Goal: Task Accomplishment & Management: Manage account settings

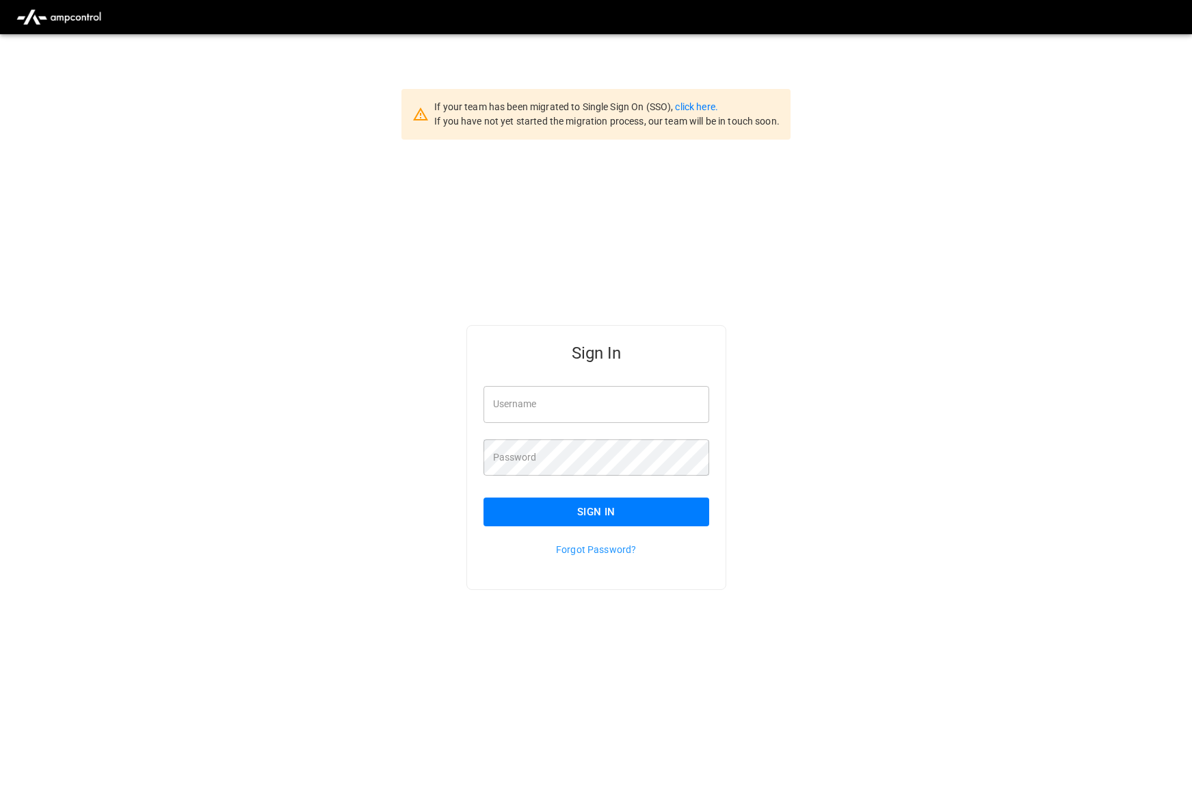
type input "*********"
click at [665, 508] on button "Sign In" at bounding box center [597, 511] width 226 height 29
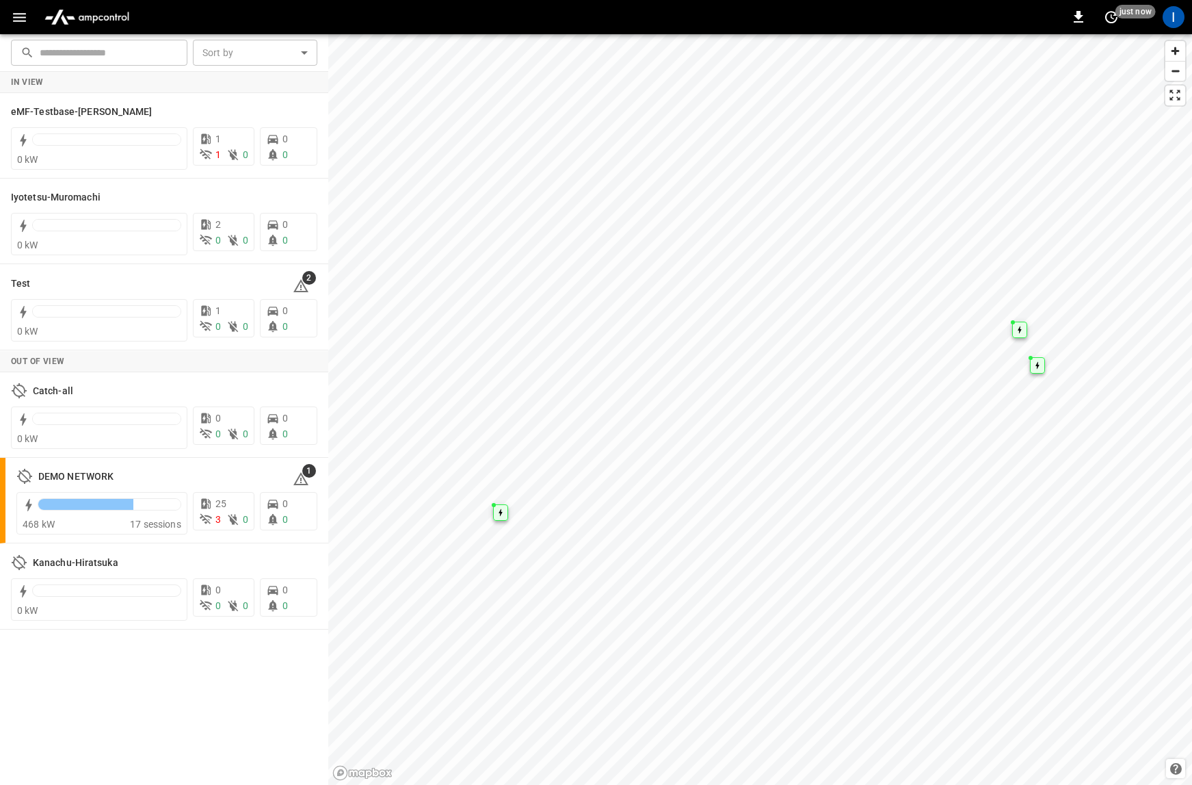
click at [25, 22] on icon "button" at bounding box center [19, 17] width 17 height 17
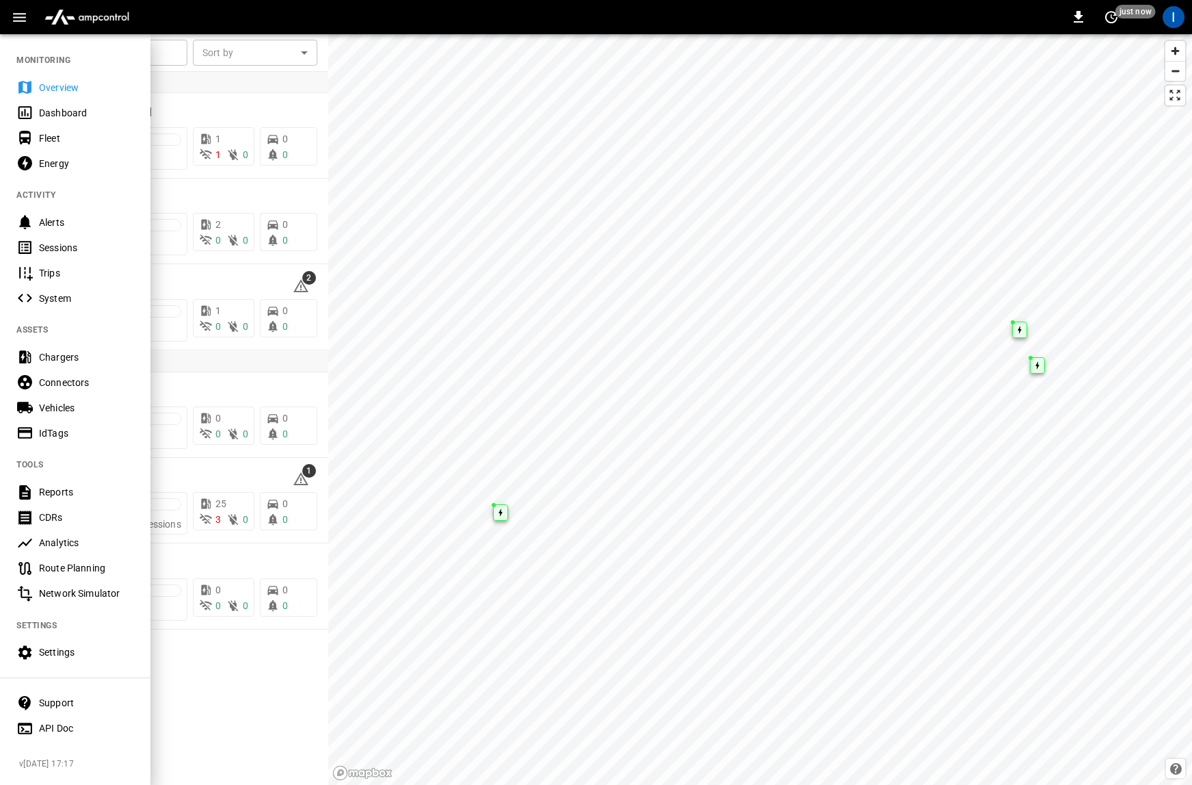
click at [117, 247] on div "Sessions" at bounding box center [86, 248] width 95 height 14
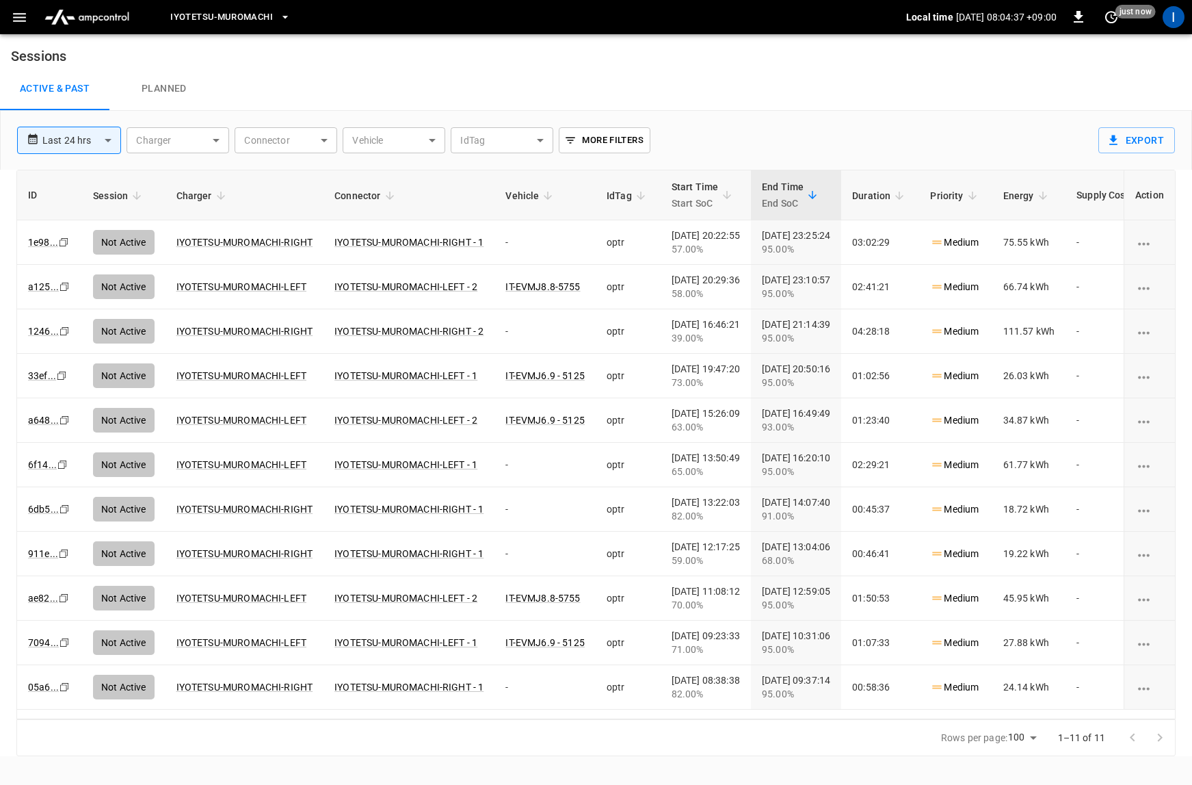
click at [270, 19] on span "Iyotetsu-Muromachi" at bounding box center [221, 18] width 103 height 16
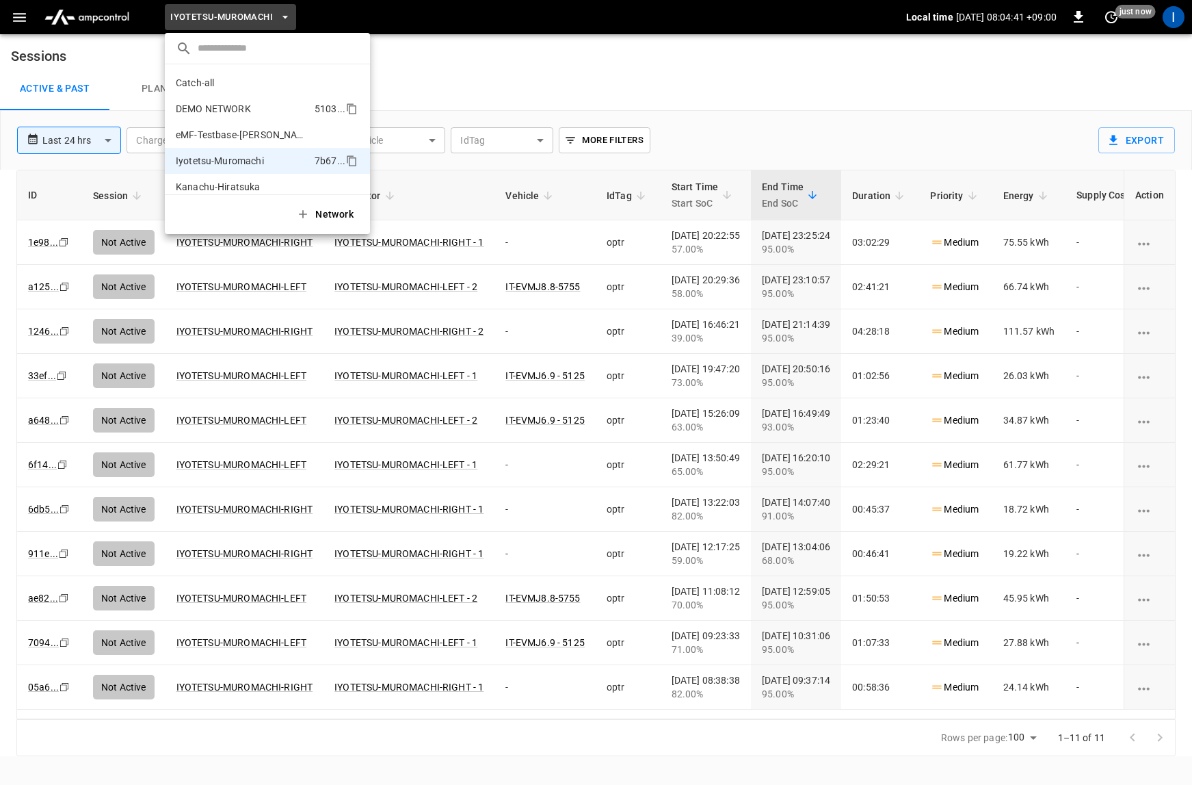
click at [256, 117] on li "DEMO NETWORK 5103 ..." at bounding box center [267, 109] width 205 height 26
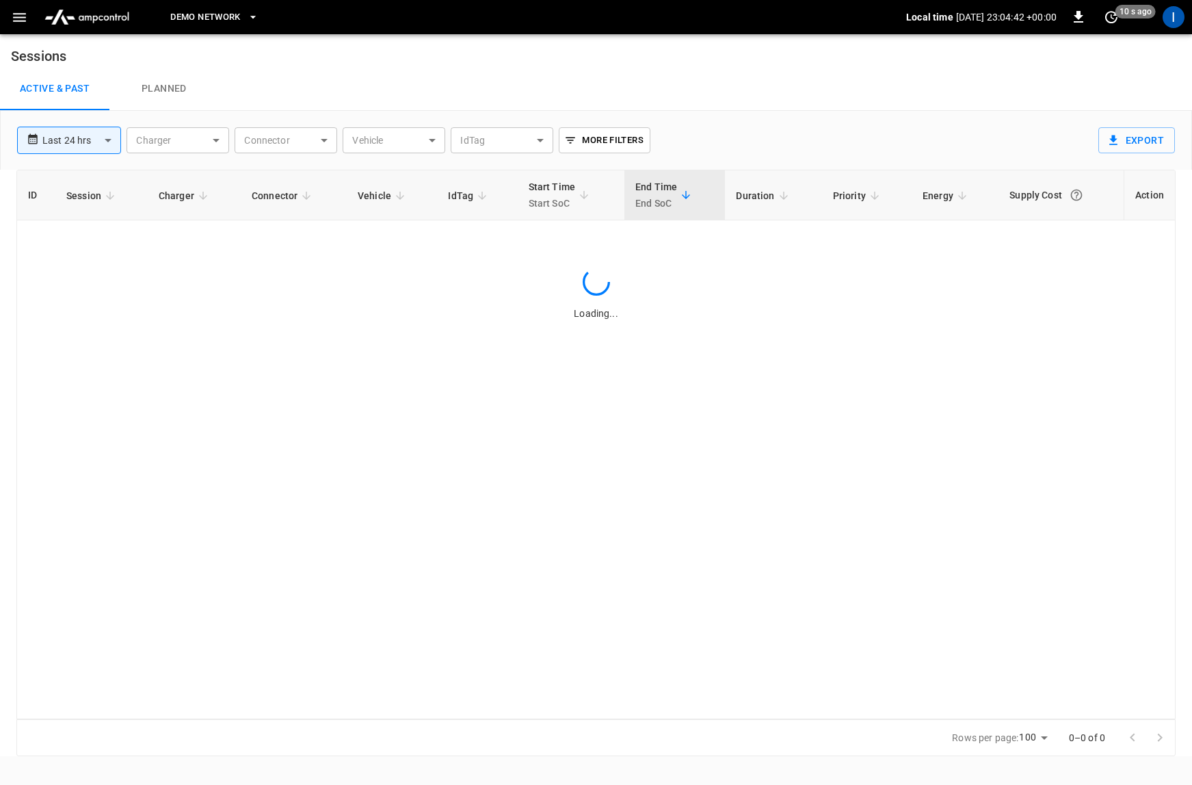
click at [451, 96] on div "Active & Past Planned" at bounding box center [596, 89] width 1192 height 44
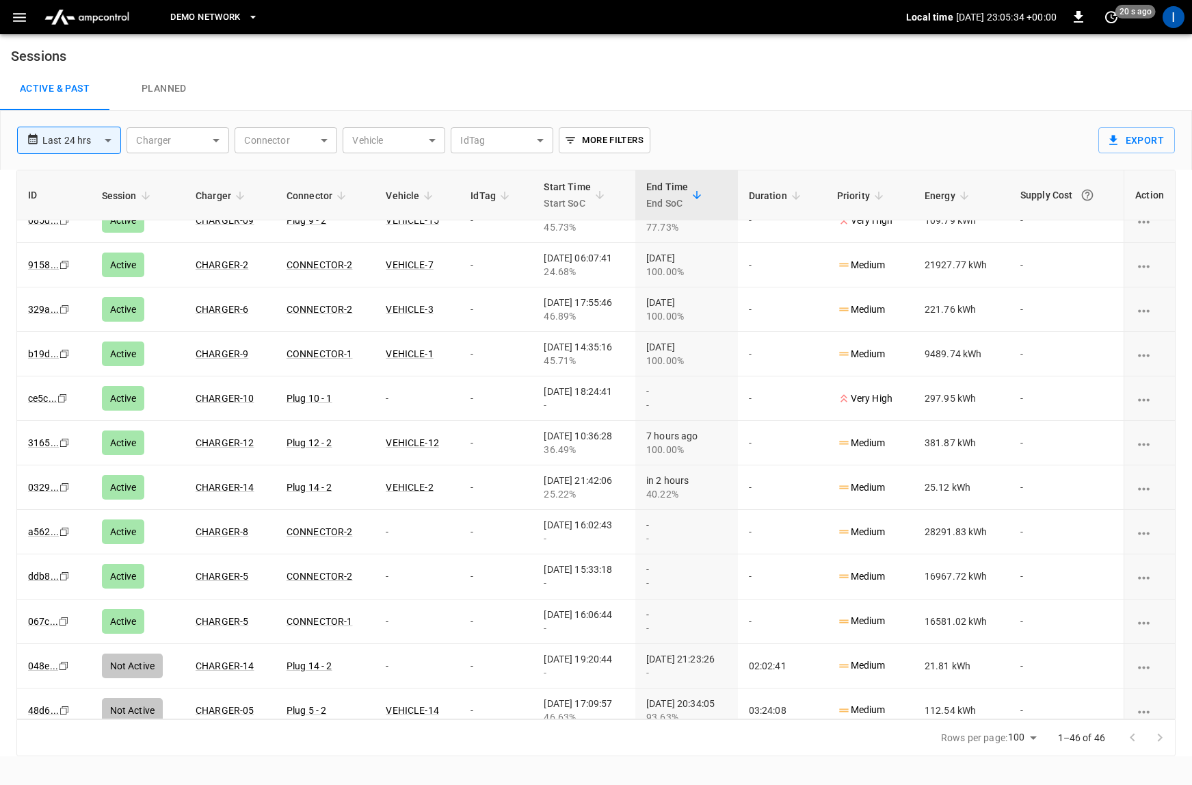
scroll to position [335, 0]
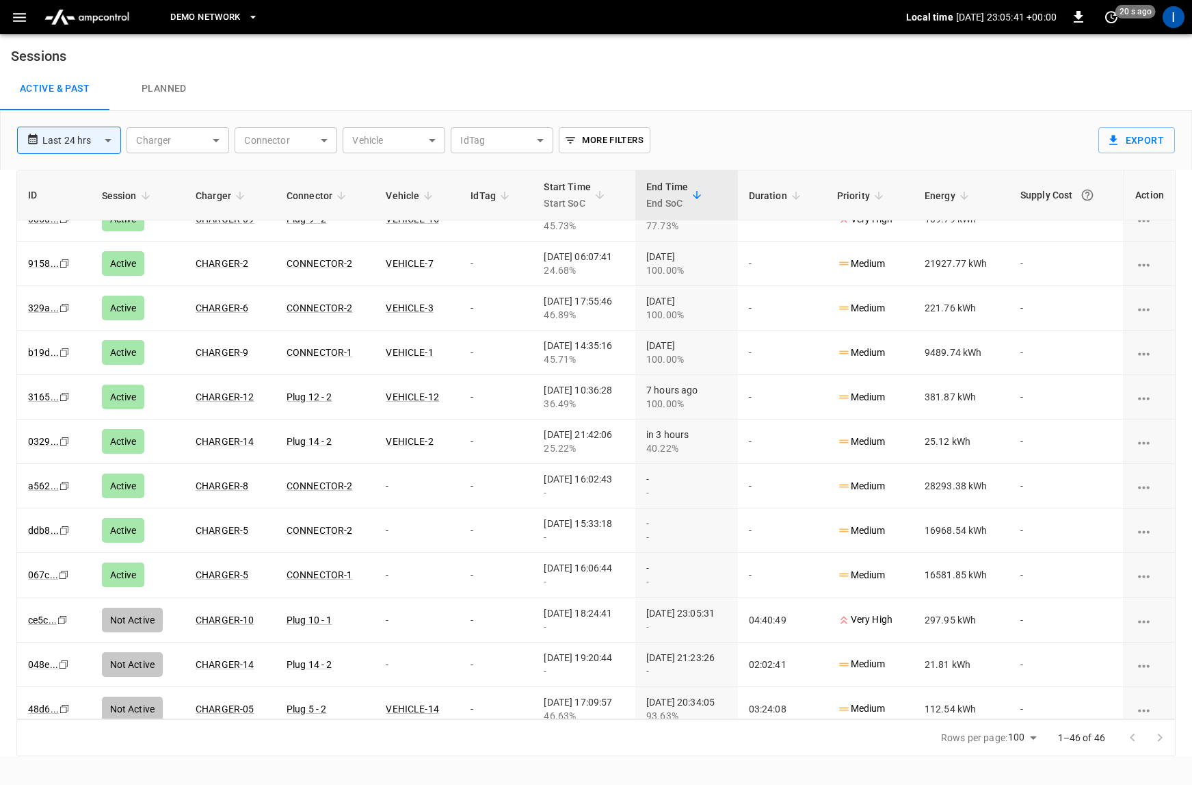
click at [16, 16] on icon "button" at bounding box center [19, 17] width 13 height 9
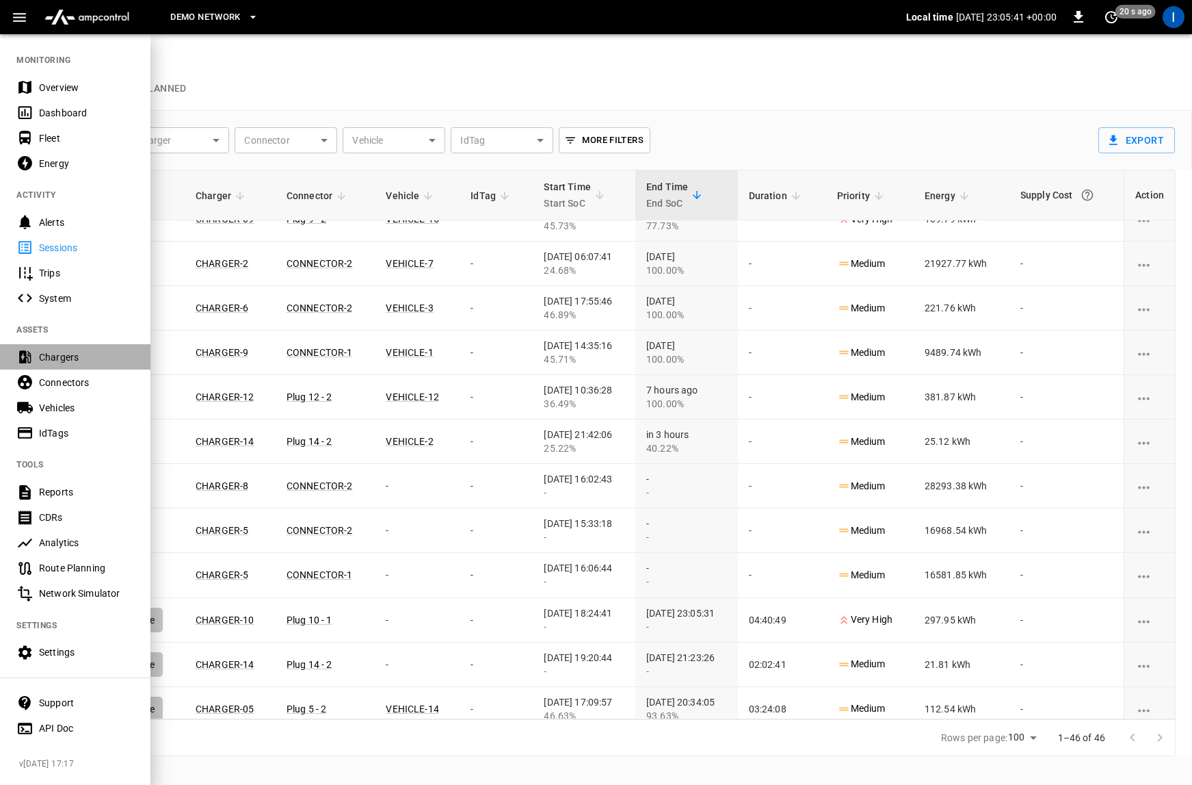
click at [94, 359] on div "Chargers" at bounding box center [86, 357] width 95 height 14
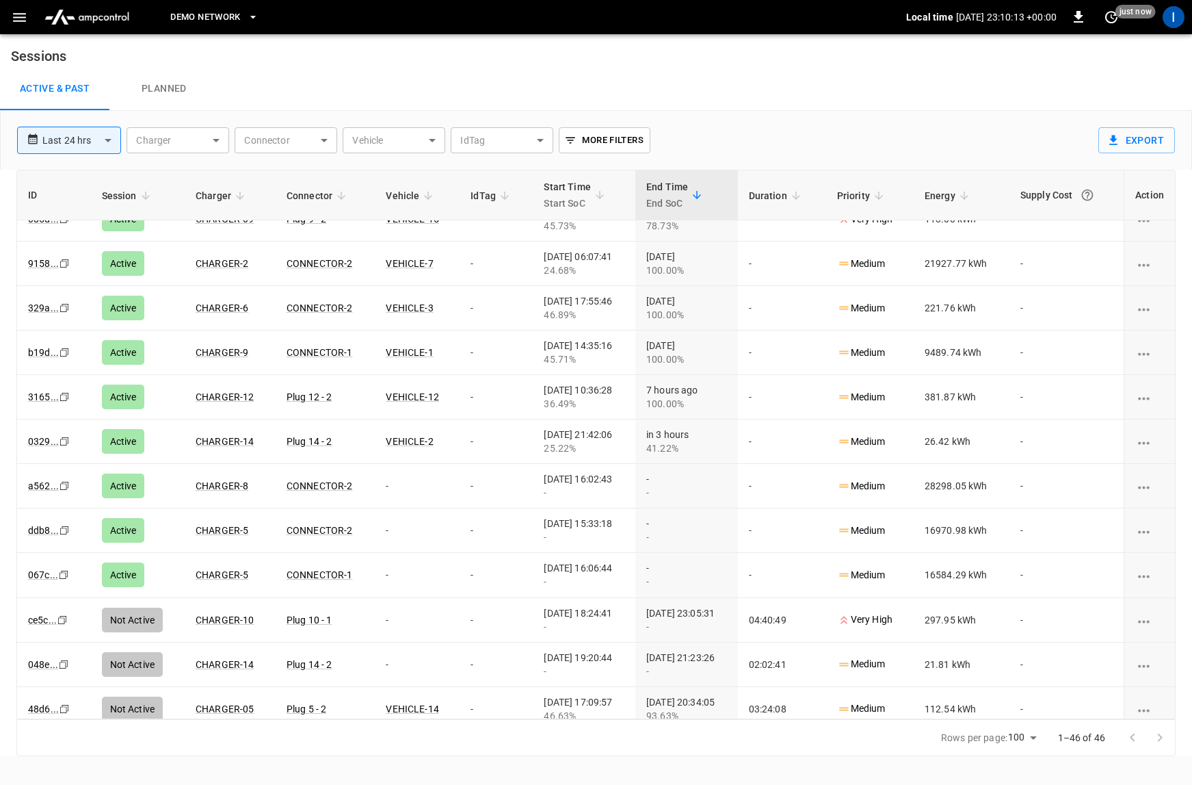
click at [22, 23] on icon "button" at bounding box center [19, 17] width 17 height 17
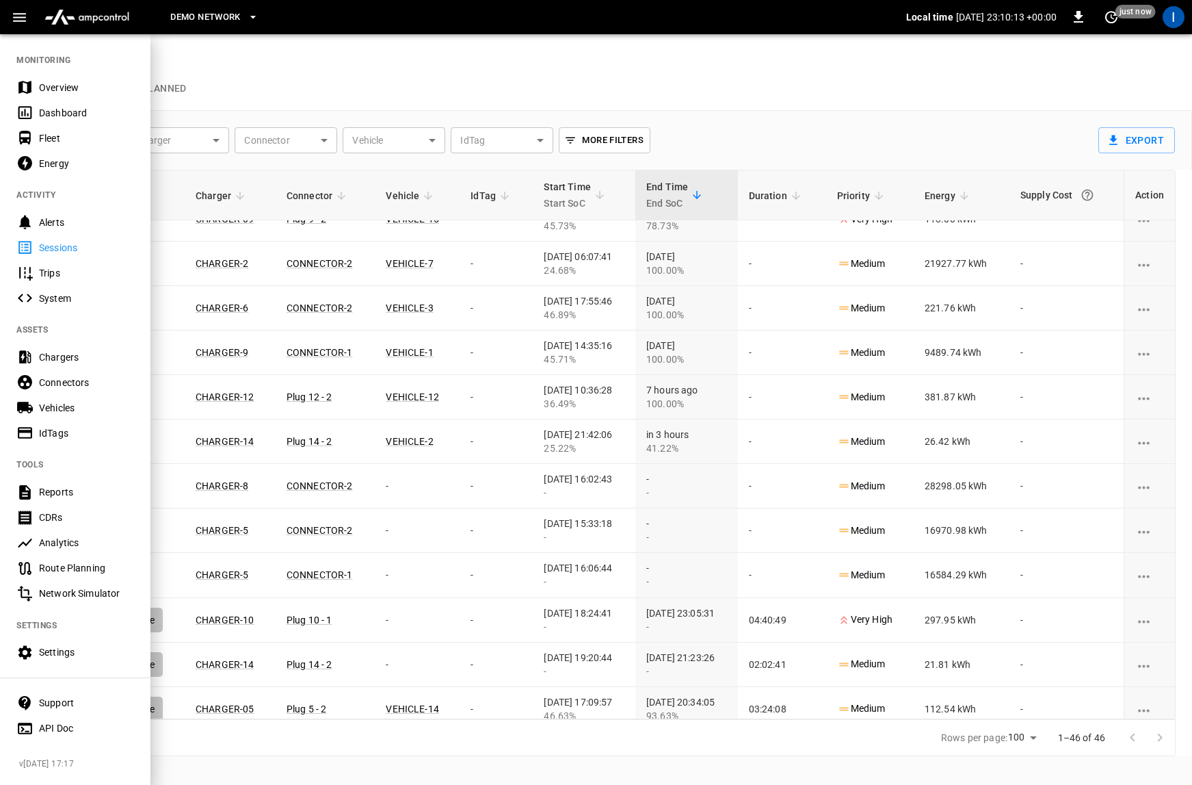
click at [274, 57] on div at bounding box center [596, 392] width 1192 height 785
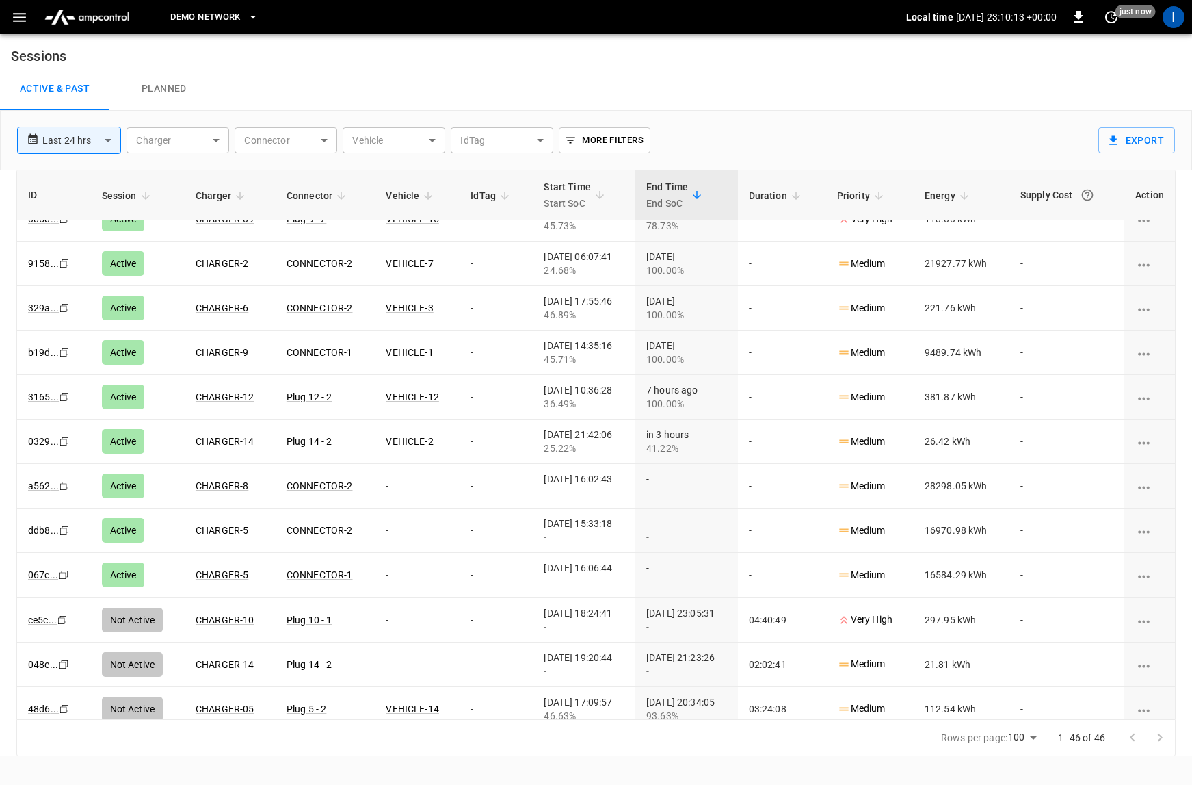
click at [246, 23] on button "DEMO NETWORK" at bounding box center [214, 17] width 99 height 27
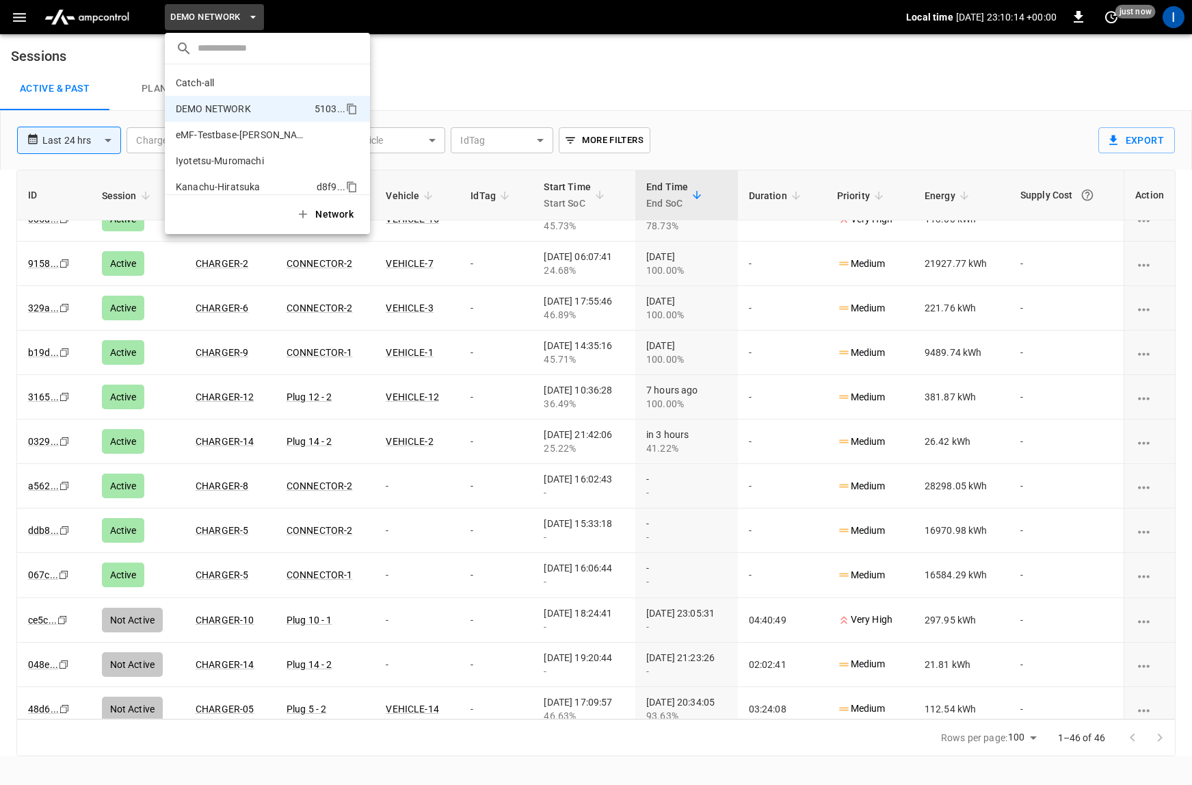
scroll to position [22, 0]
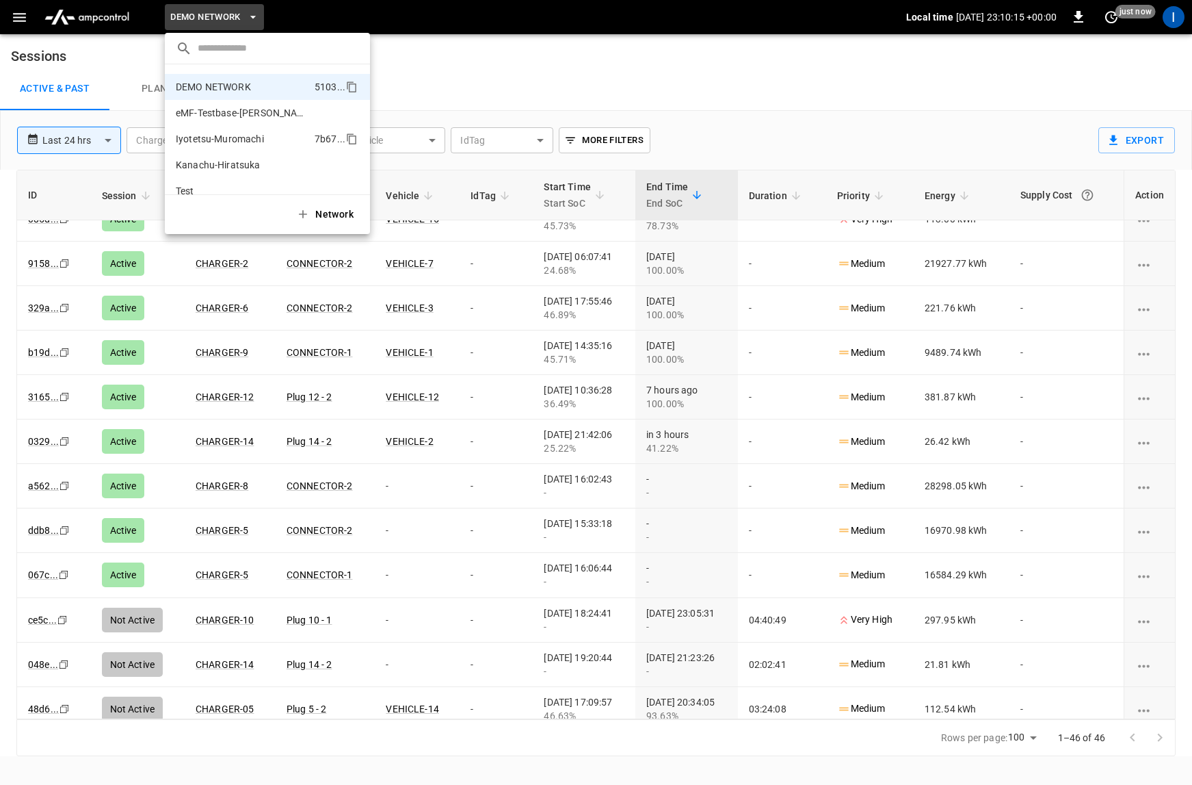
click at [245, 130] on li "Iyotetsu-Muromachi 7b67 ..." at bounding box center [267, 139] width 205 height 26
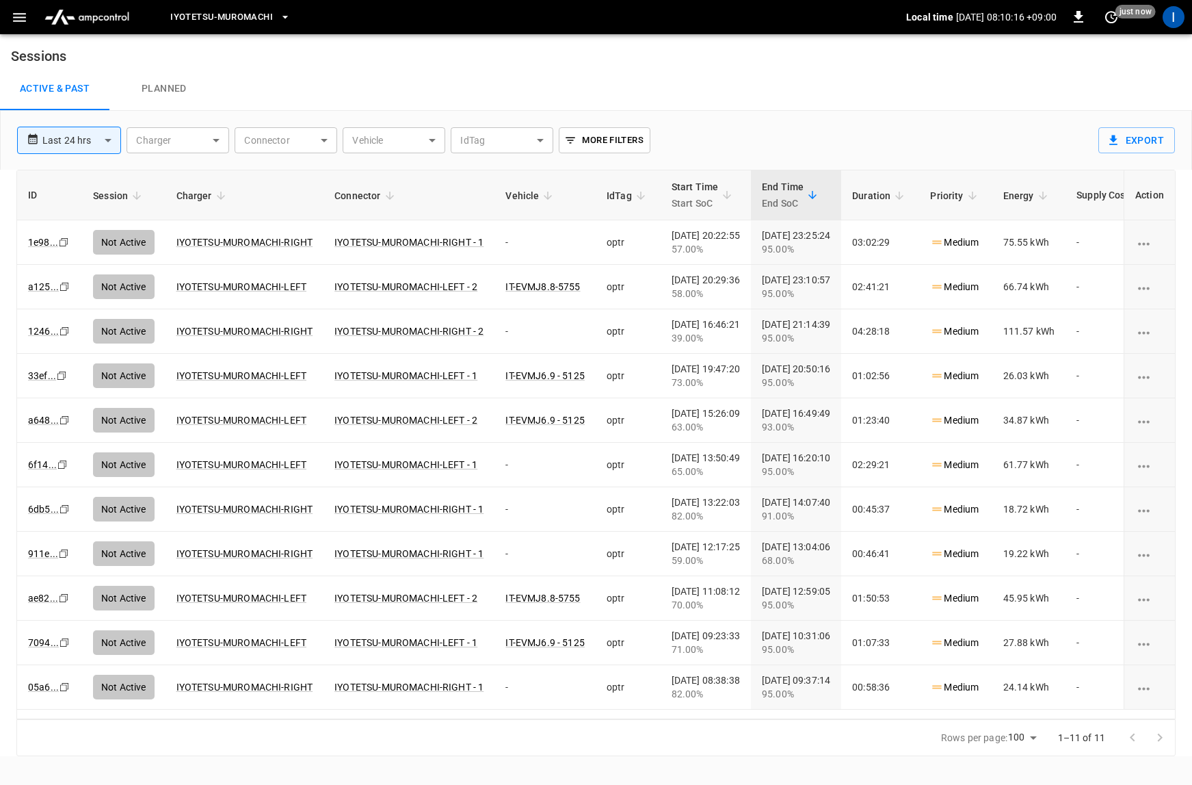
click at [31, 24] on button "button" at bounding box center [19, 17] width 28 height 25
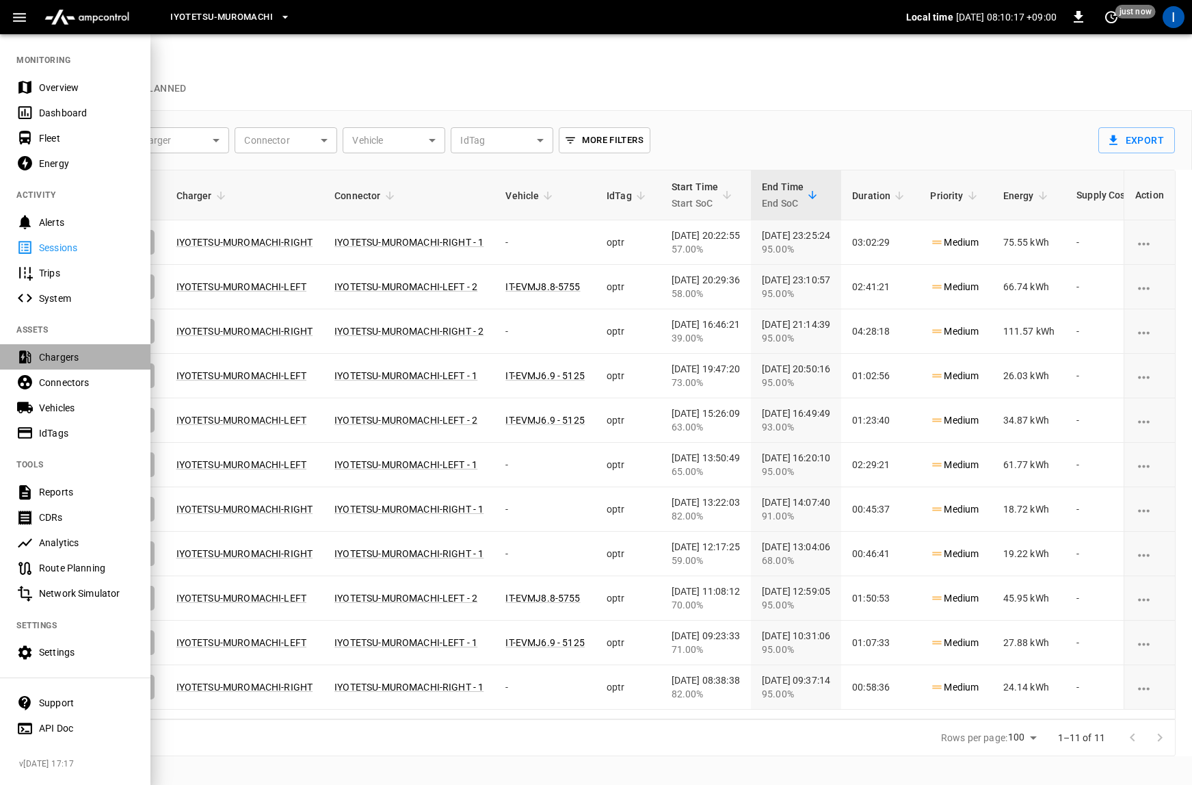
click at [75, 350] on div "Chargers" at bounding box center [86, 357] width 95 height 14
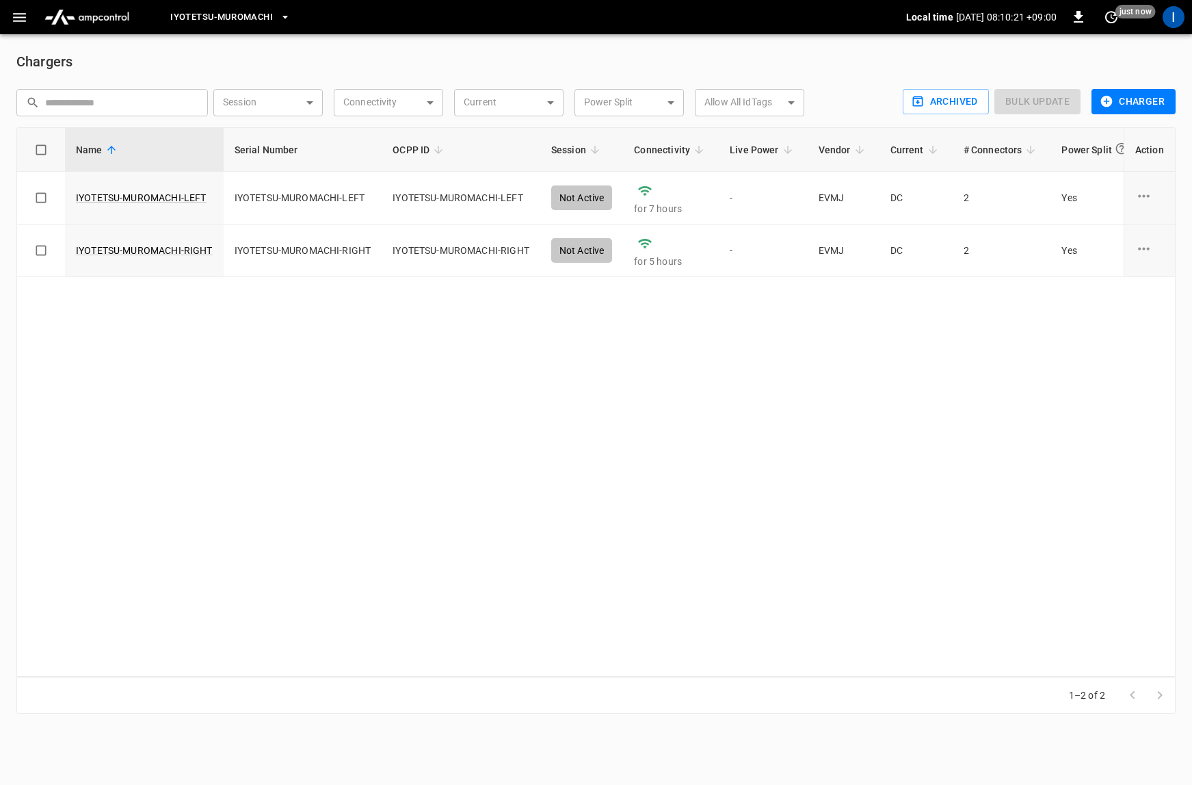
click at [228, 23] on span "Iyotetsu-Muromachi" at bounding box center [221, 18] width 103 height 16
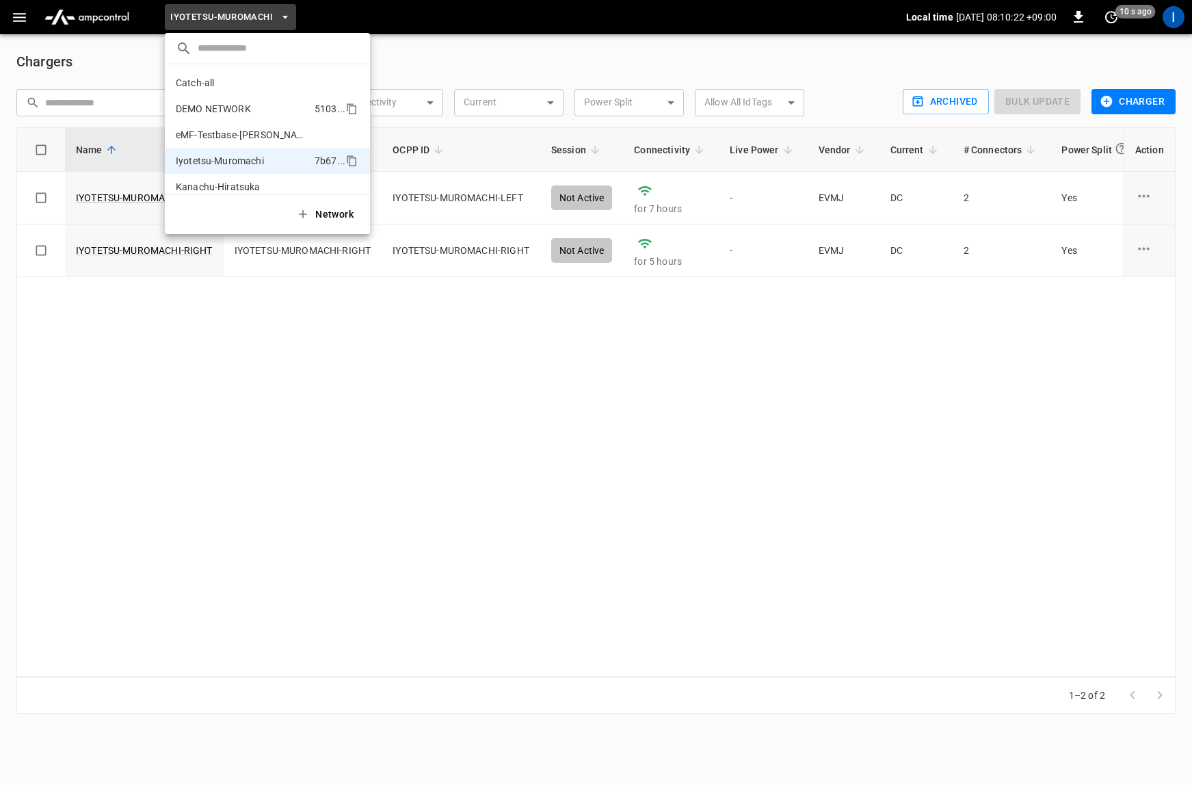
scroll to position [3, 0]
click at [254, 105] on p "DEMO NETWORK" at bounding box center [242, 106] width 133 height 14
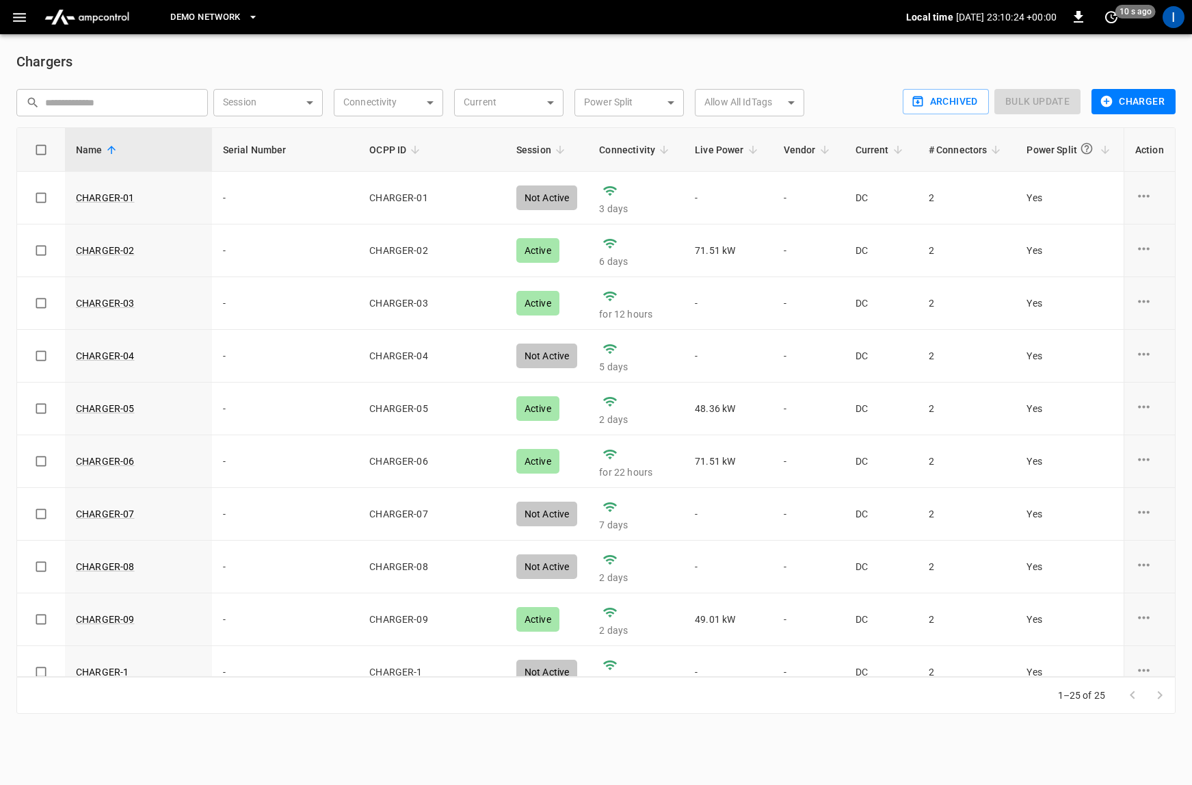
click at [8, 17] on button "button" at bounding box center [19, 17] width 28 height 25
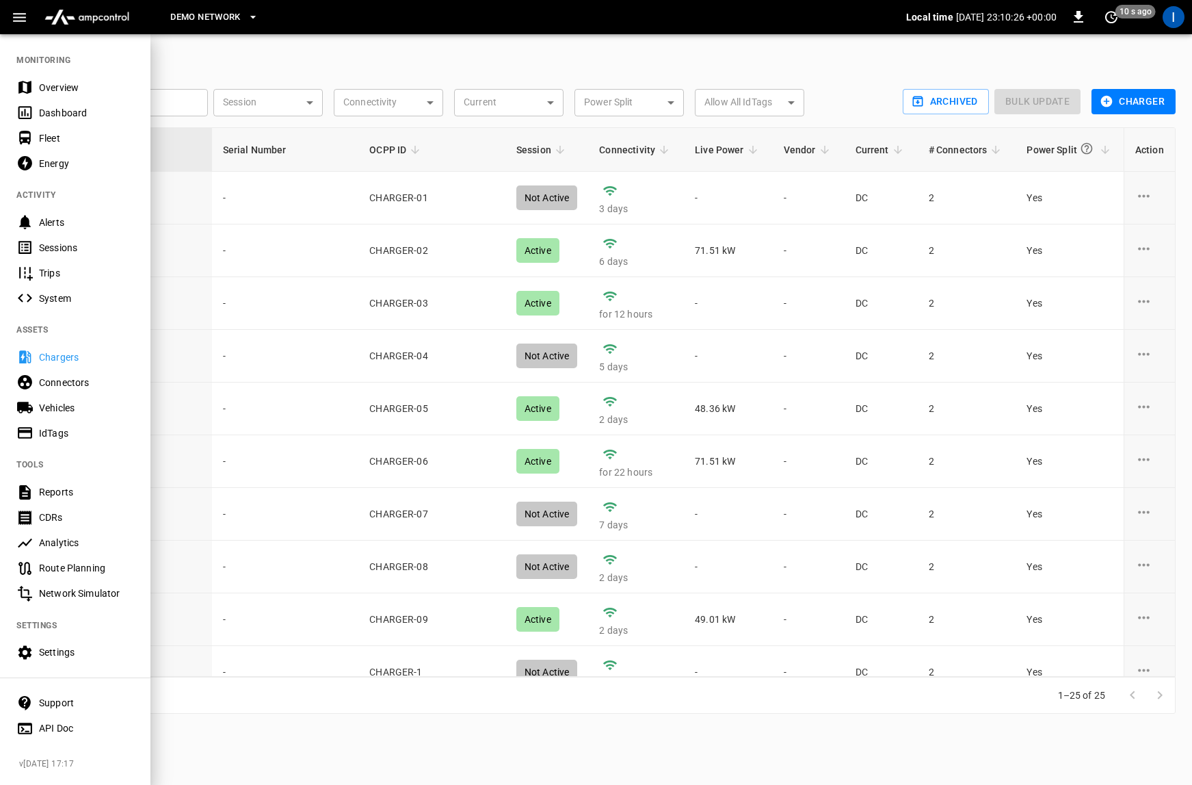
click at [499, 36] on div at bounding box center [596, 392] width 1192 height 785
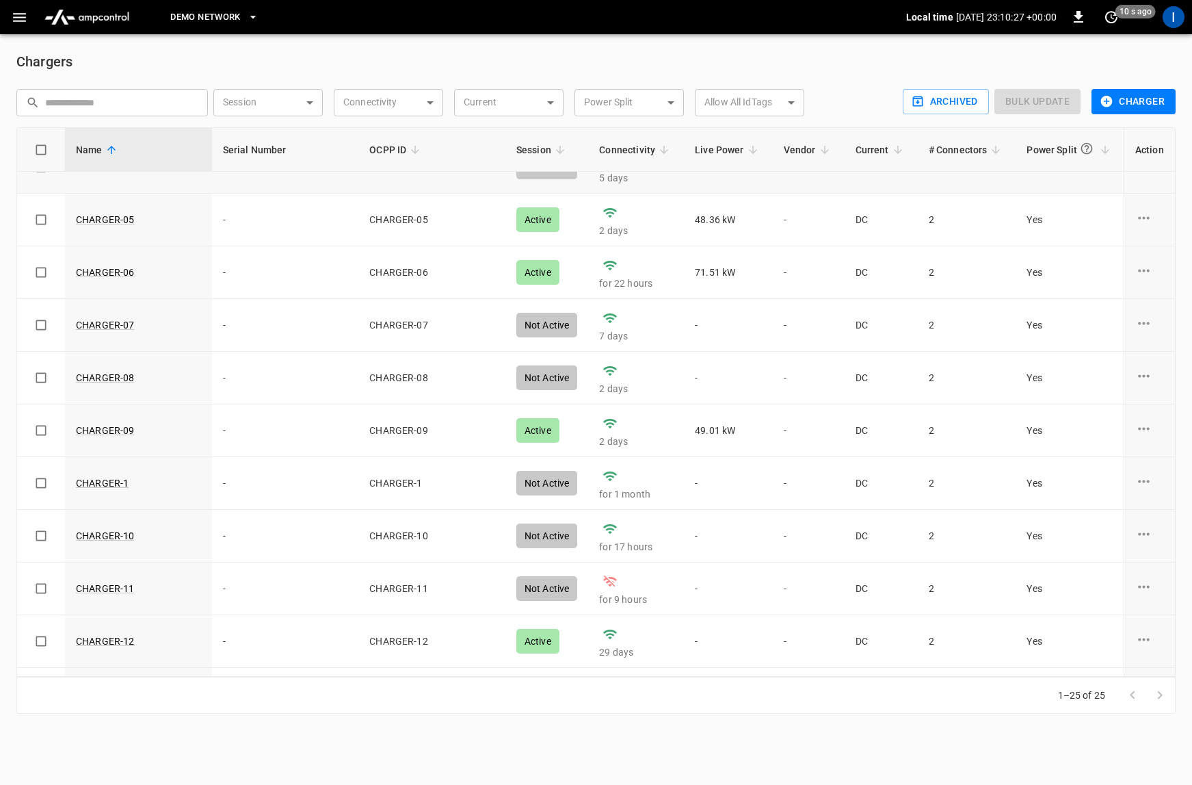
scroll to position [0, 0]
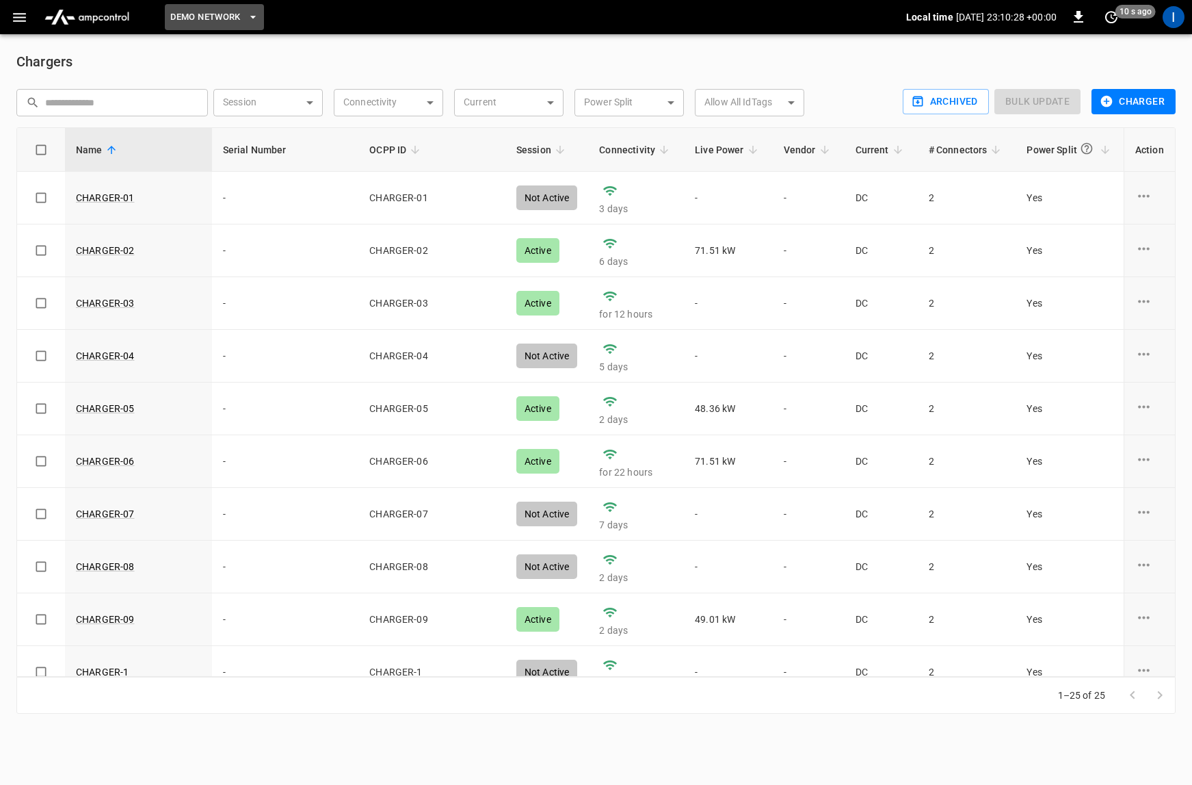
click at [244, 26] on button "DEMO NETWORK" at bounding box center [214, 17] width 99 height 27
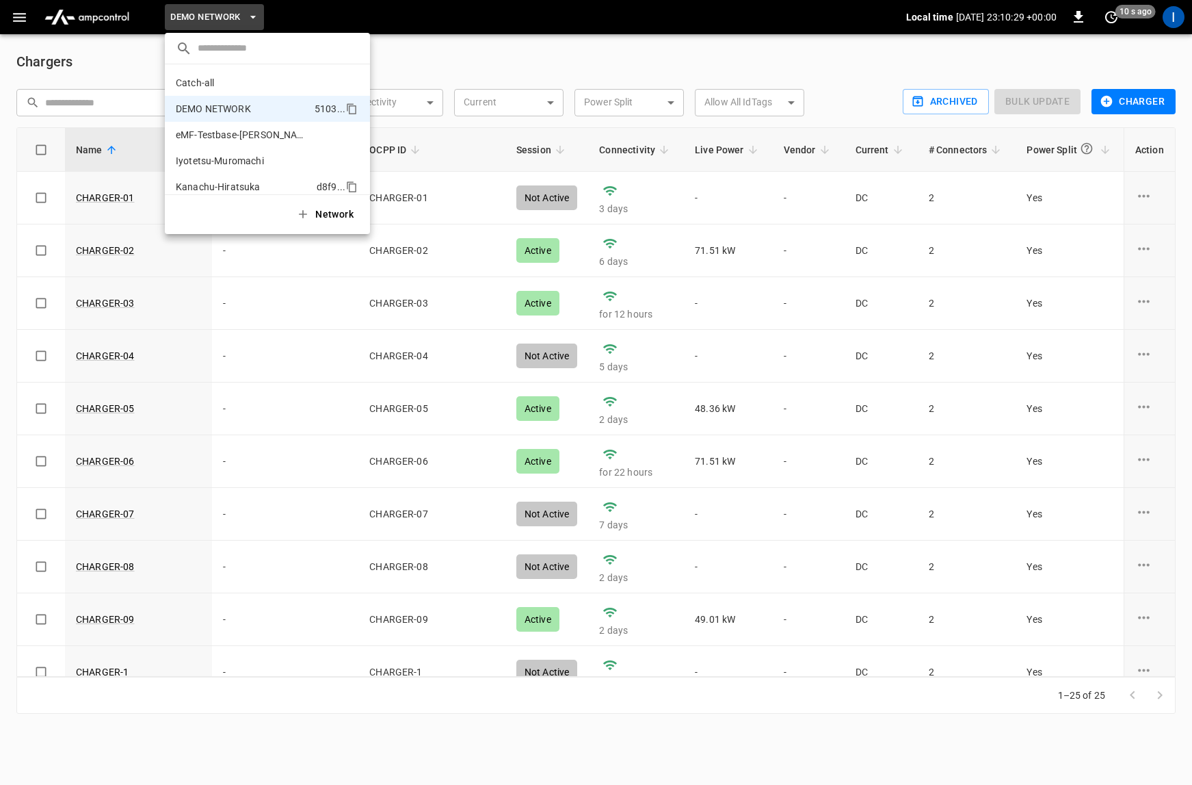
scroll to position [22, 0]
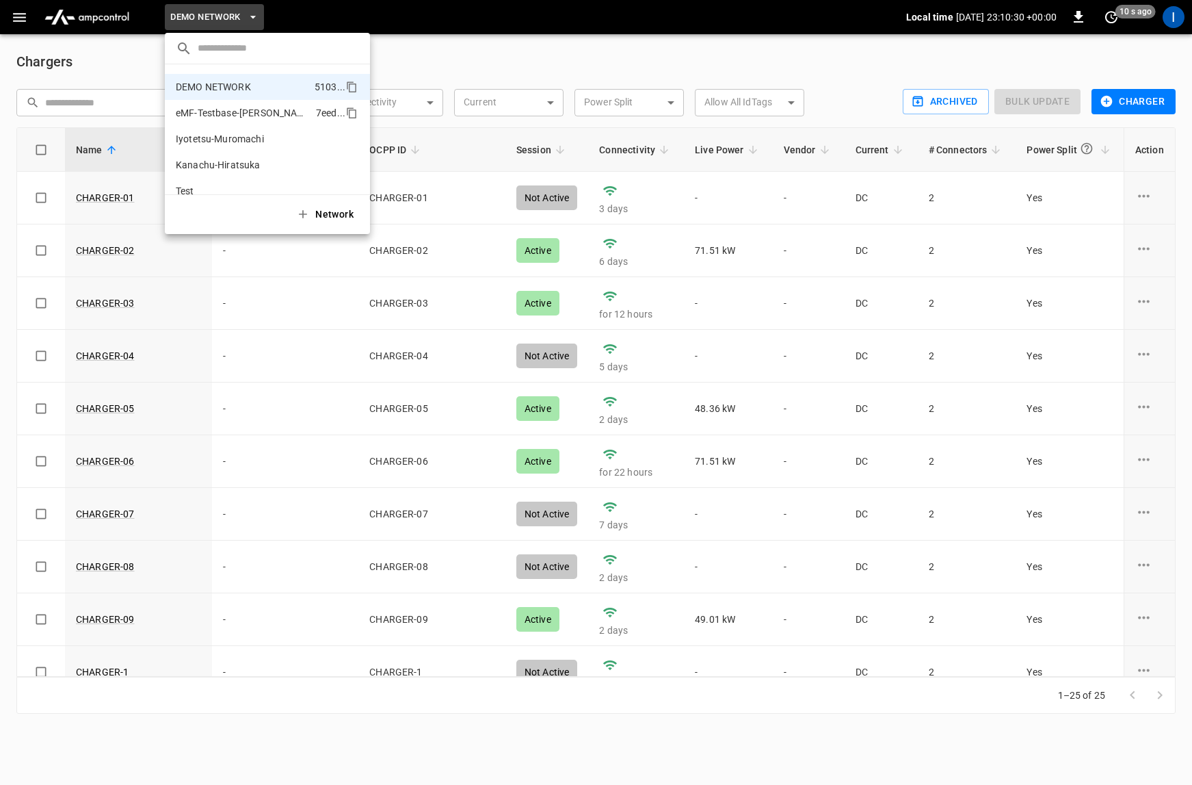
click at [261, 113] on p "eMF-Testbase-[PERSON_NAME]" at bounding box center [243, 113] width 135 height 14
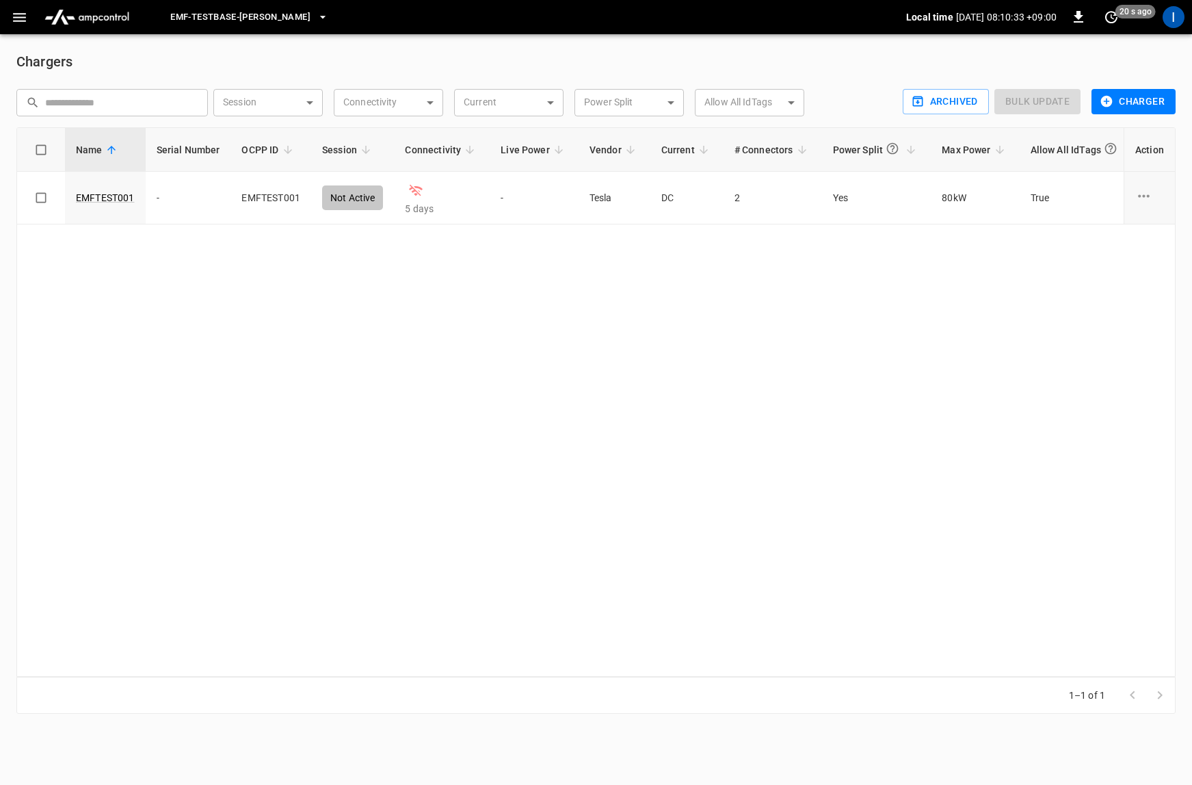
click at [276, 21] on span "eMF-Testbase-[PERSON_NAME]" at bounding box center [240, 18] width 140 height 16
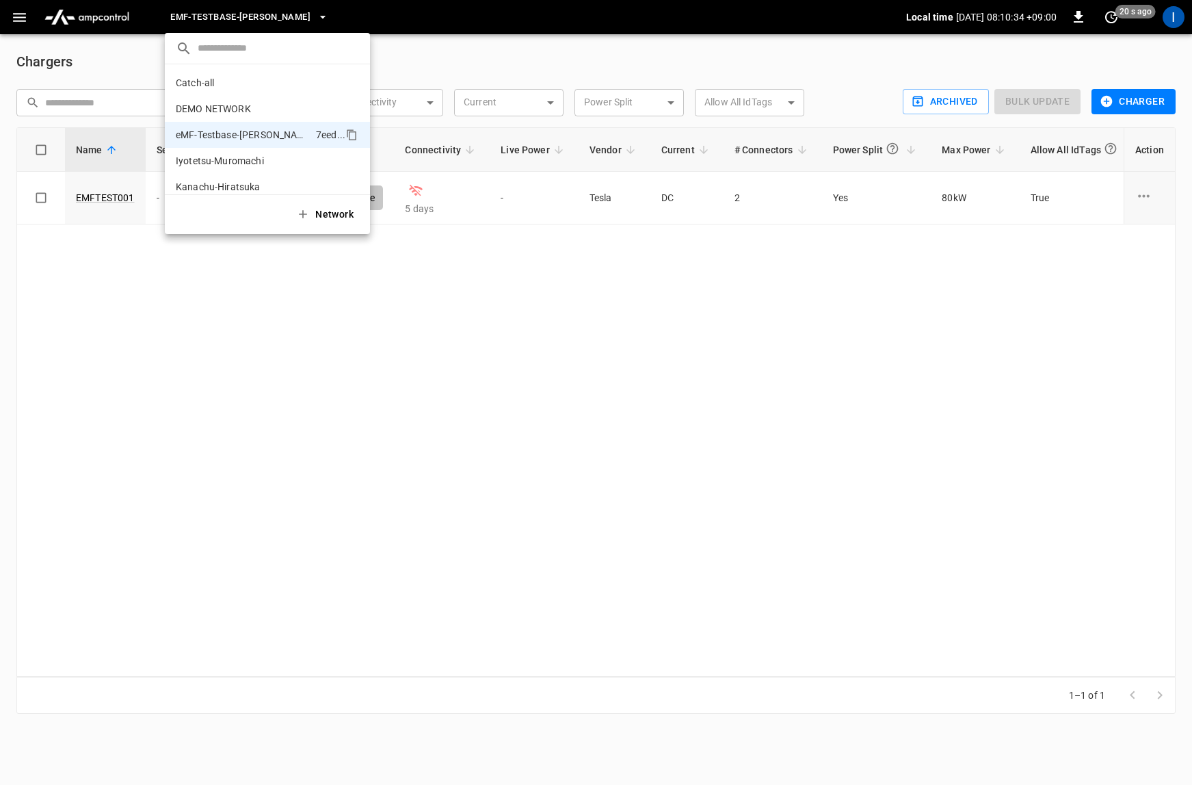
scroll to position [37, 0]
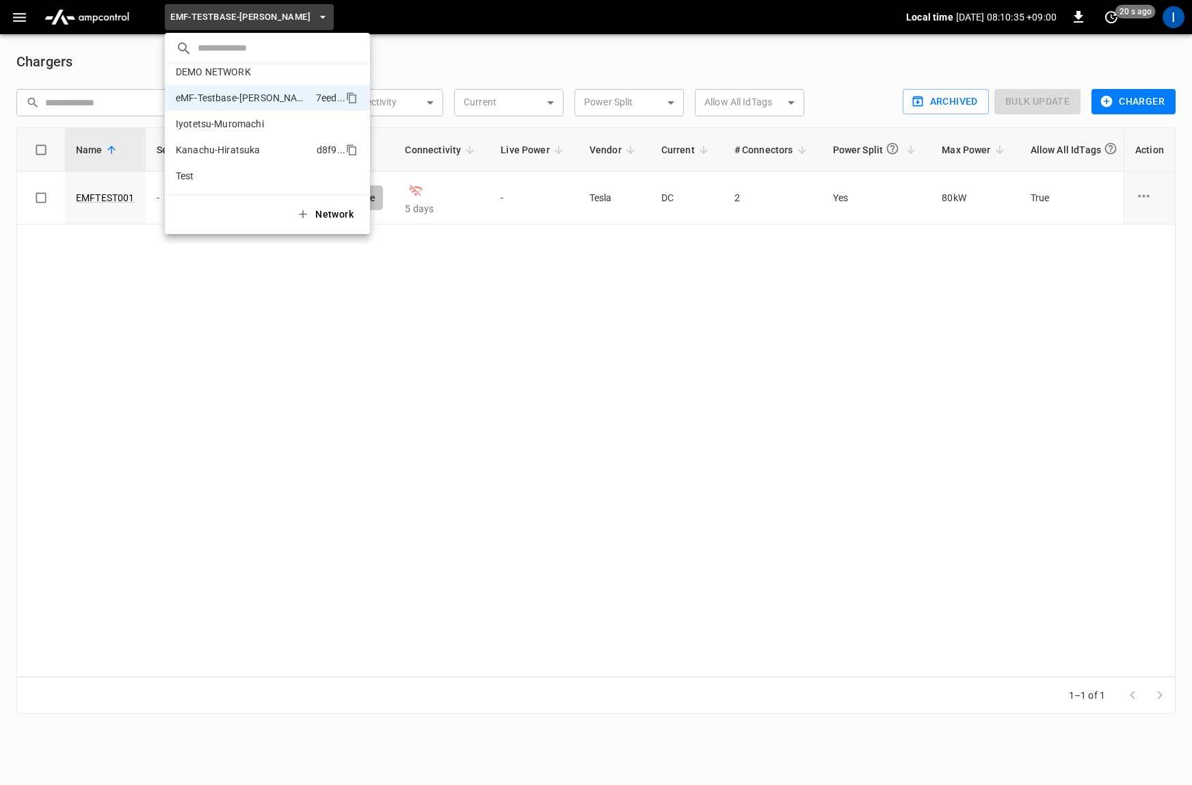
click at [270, 155] on p "Kanachu-Hiratsuka" at bounding box center [243, 150] width 135 height 14
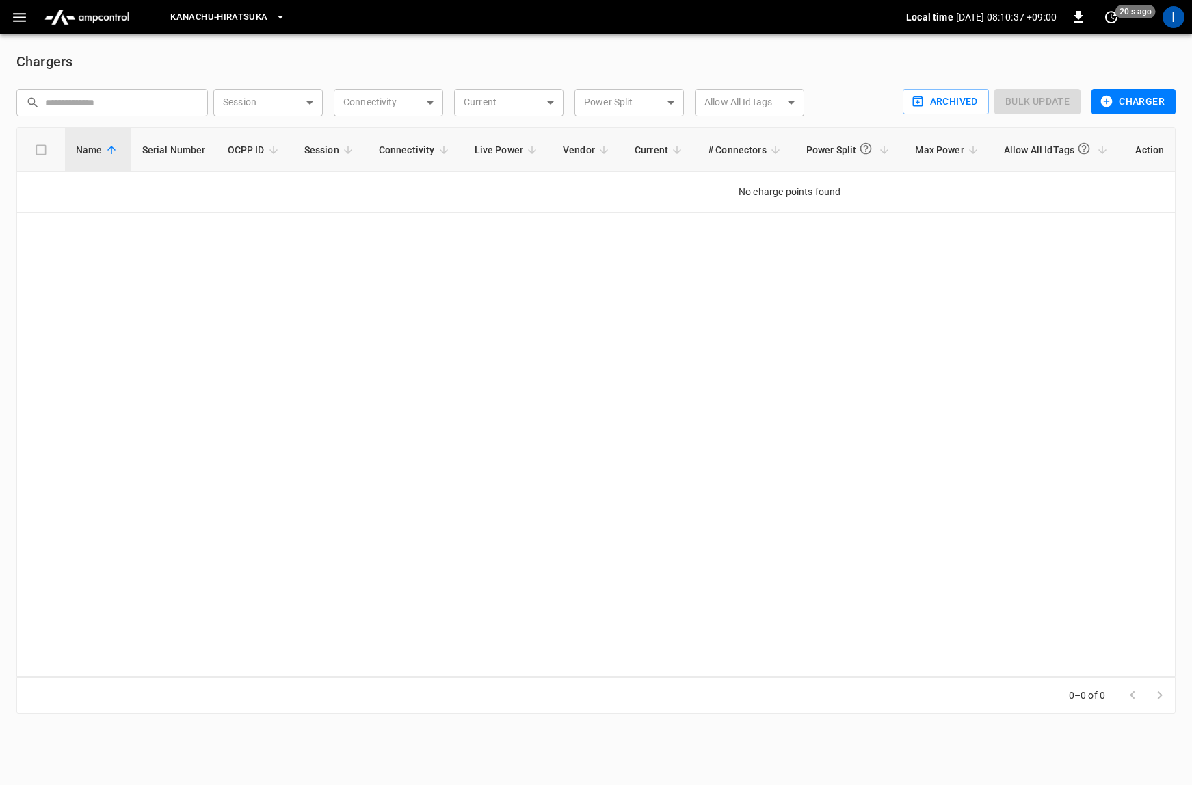
click at [262, 18] on span "Kanachu-Hiratsuka" at bounding box center [218, 18] width 97 height 16
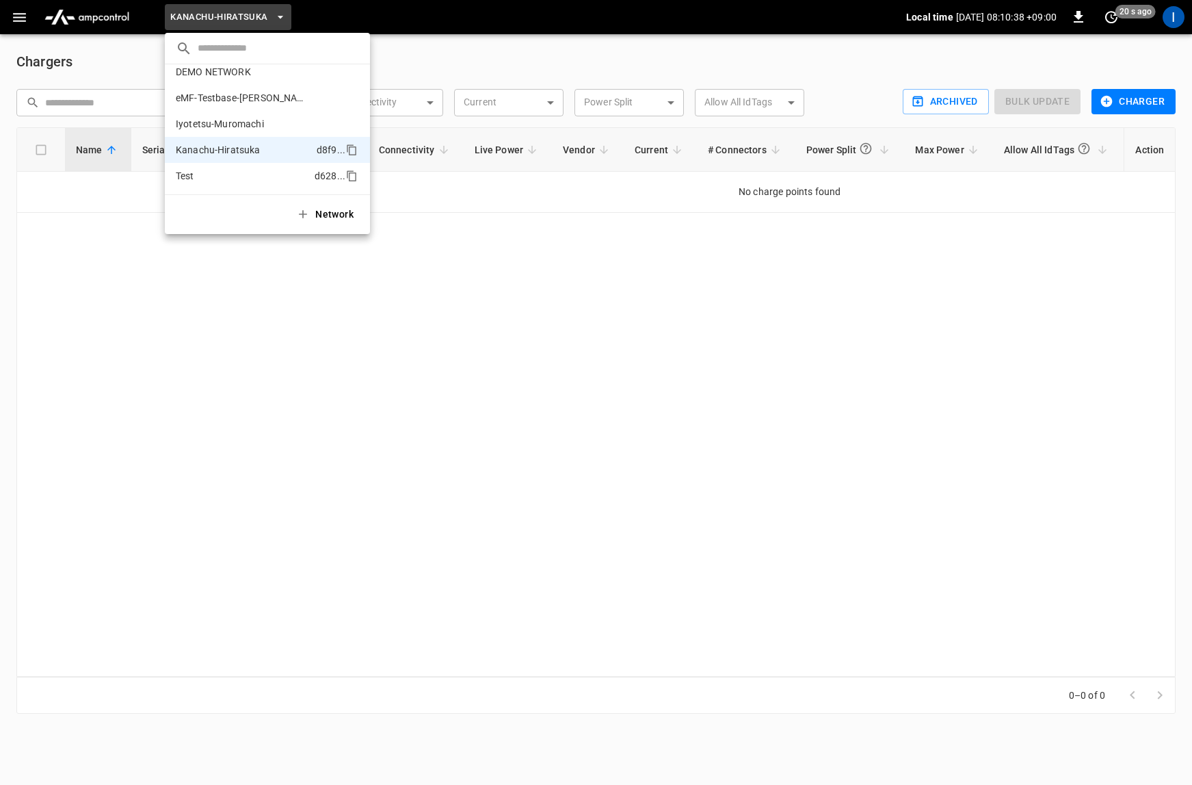
click at [244, 166] on li "Test d628 ..." at bounding box center [267, 176] width 205 height 26
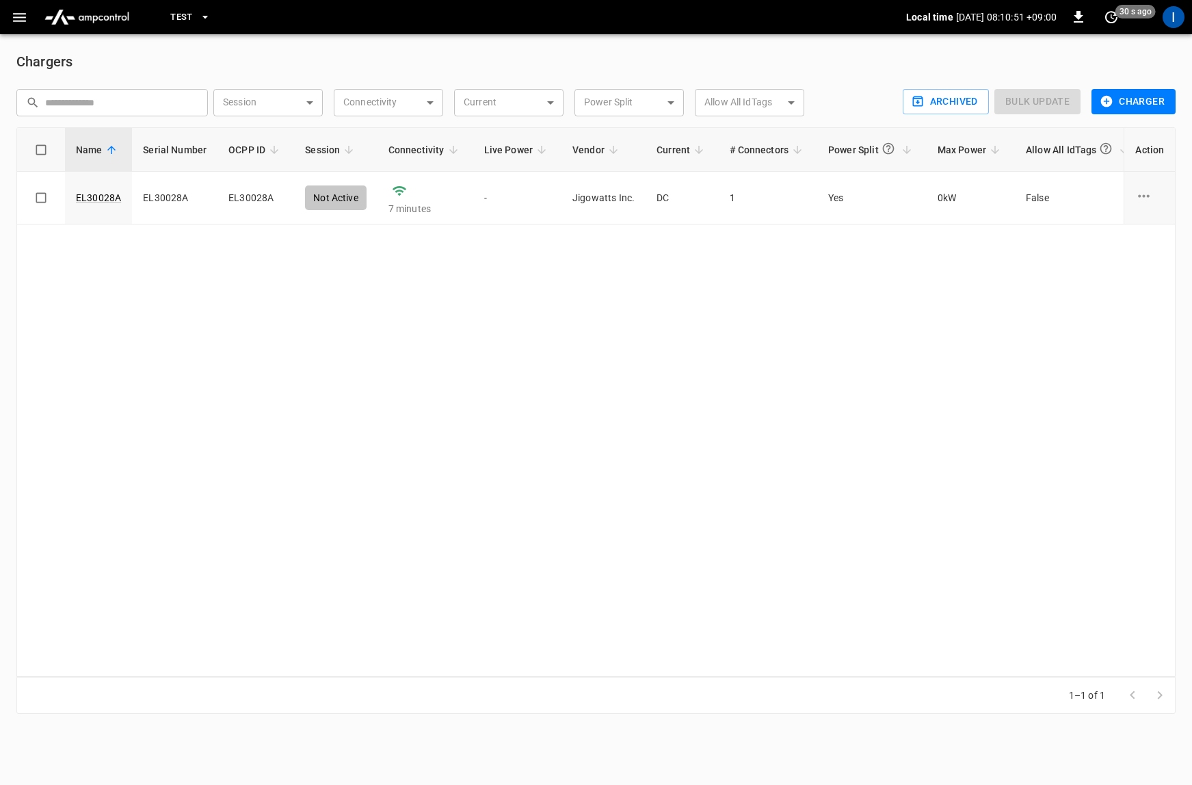
click at [27, 16] on icon "button" at bounding box center [19, 17] width 17 height 17
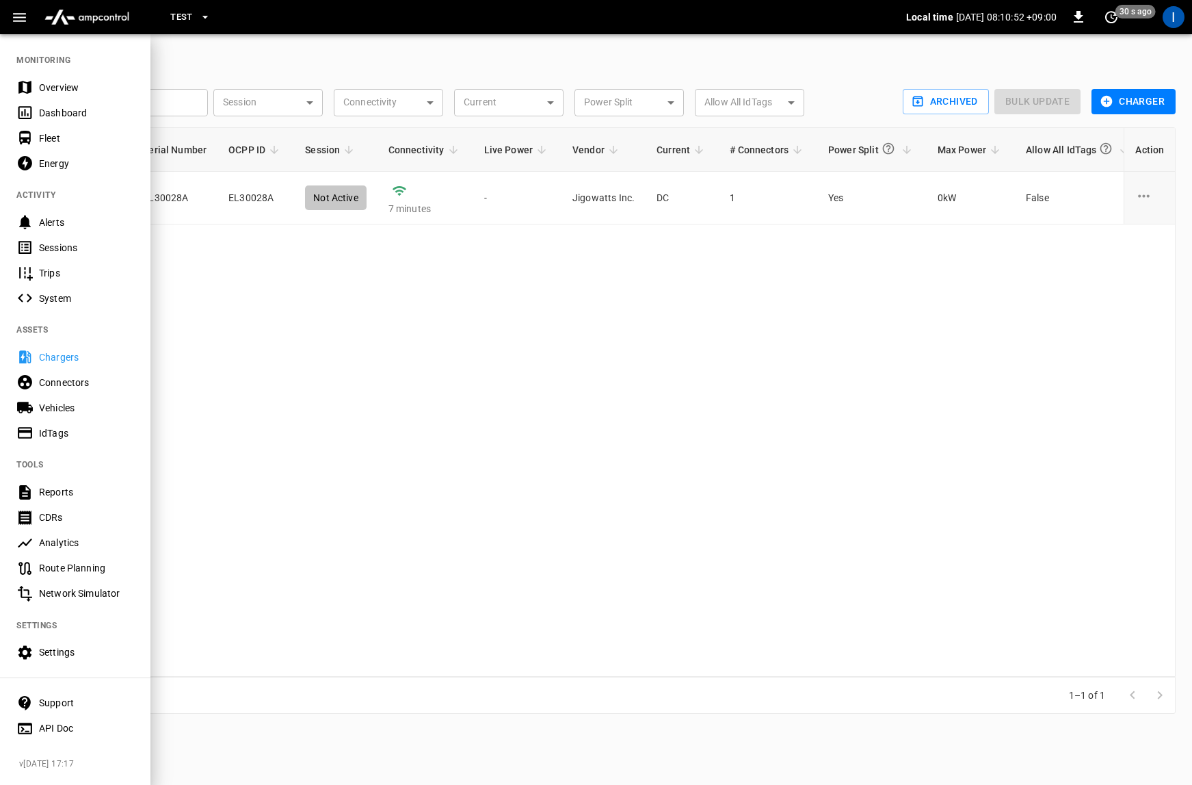
click at [77, 253] on div "Sessions" at bounding box center [86, 248] width 95 height 14
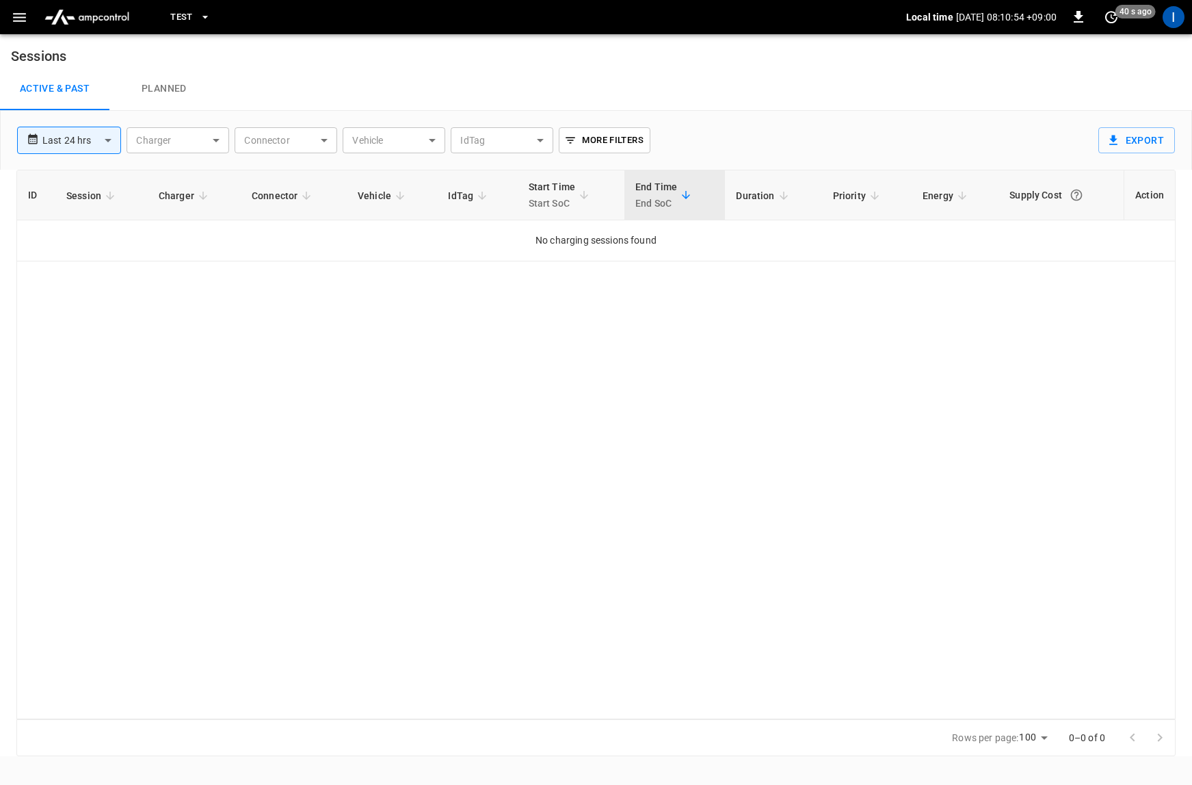
click at [16, 5] on button "button" at bounding box center [19, 17] width 28 height 25
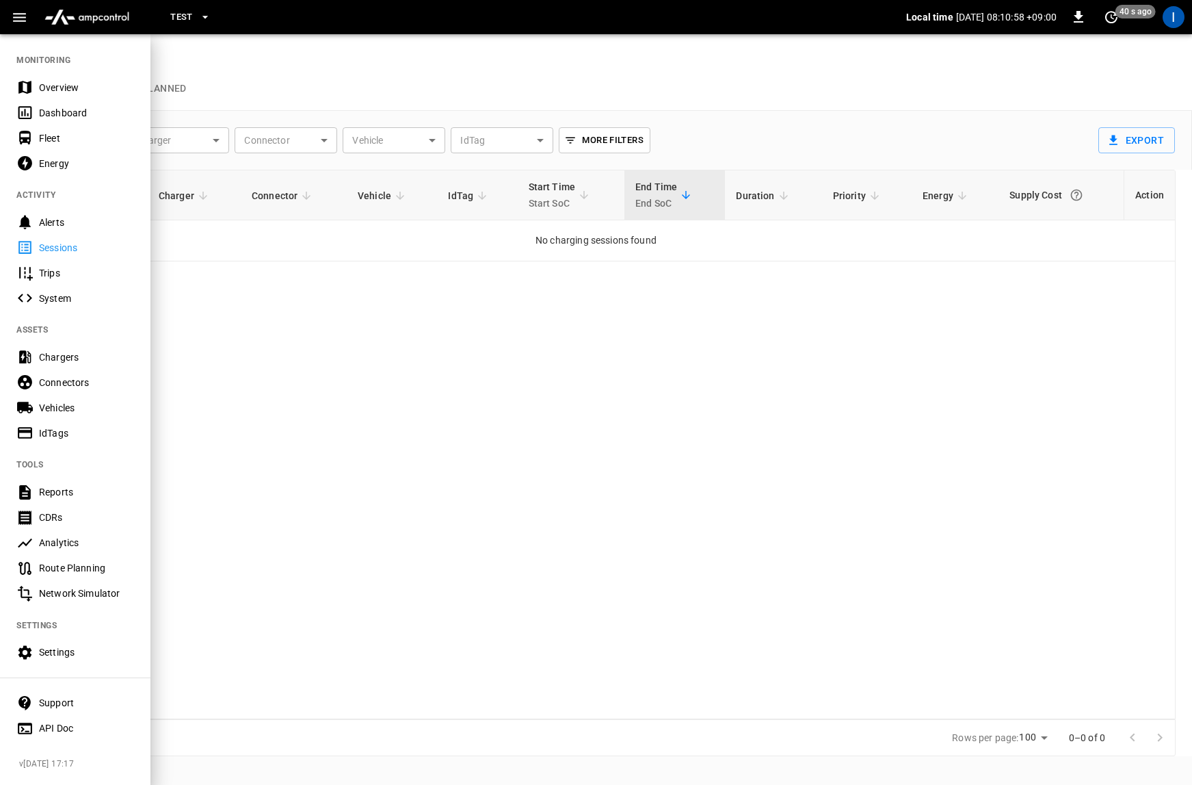
click at [252, 53] on div at bounding box center [596, 392] width 1192 height 785
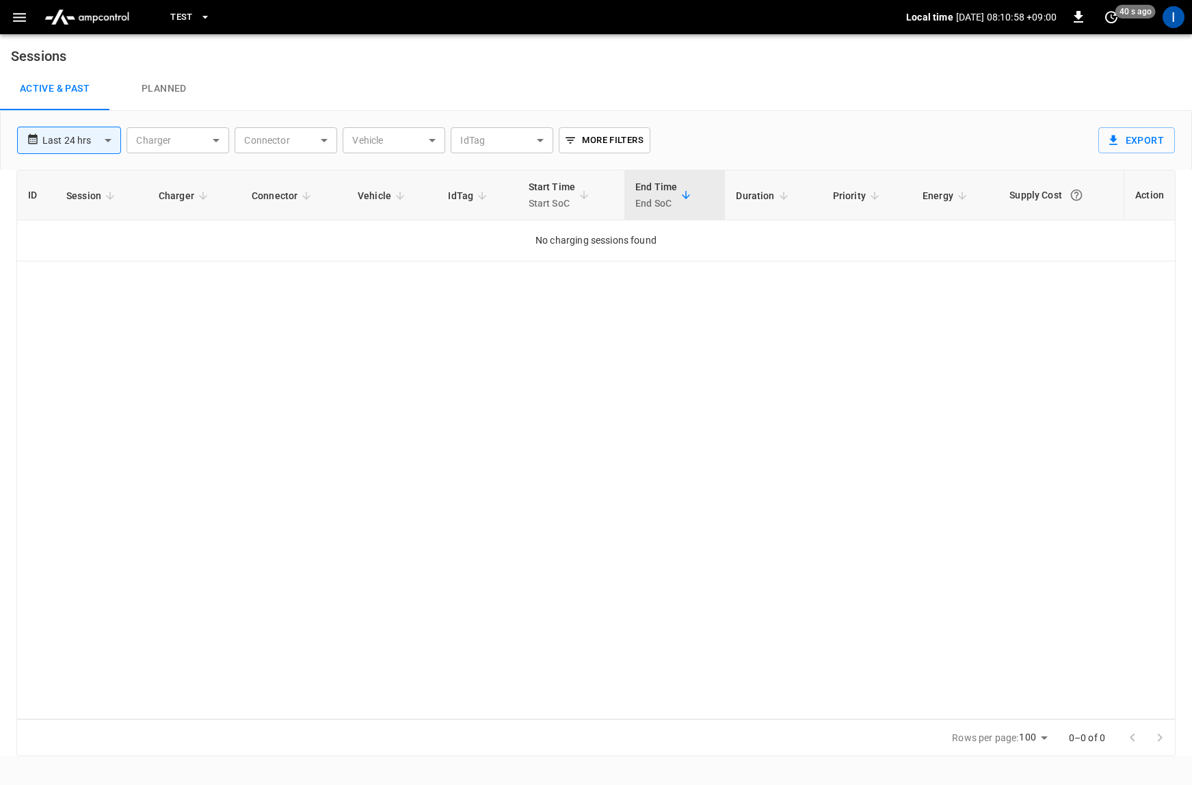
click at [193, 16] on button "Test" at bounding box center [190, 17] width 51 height 27
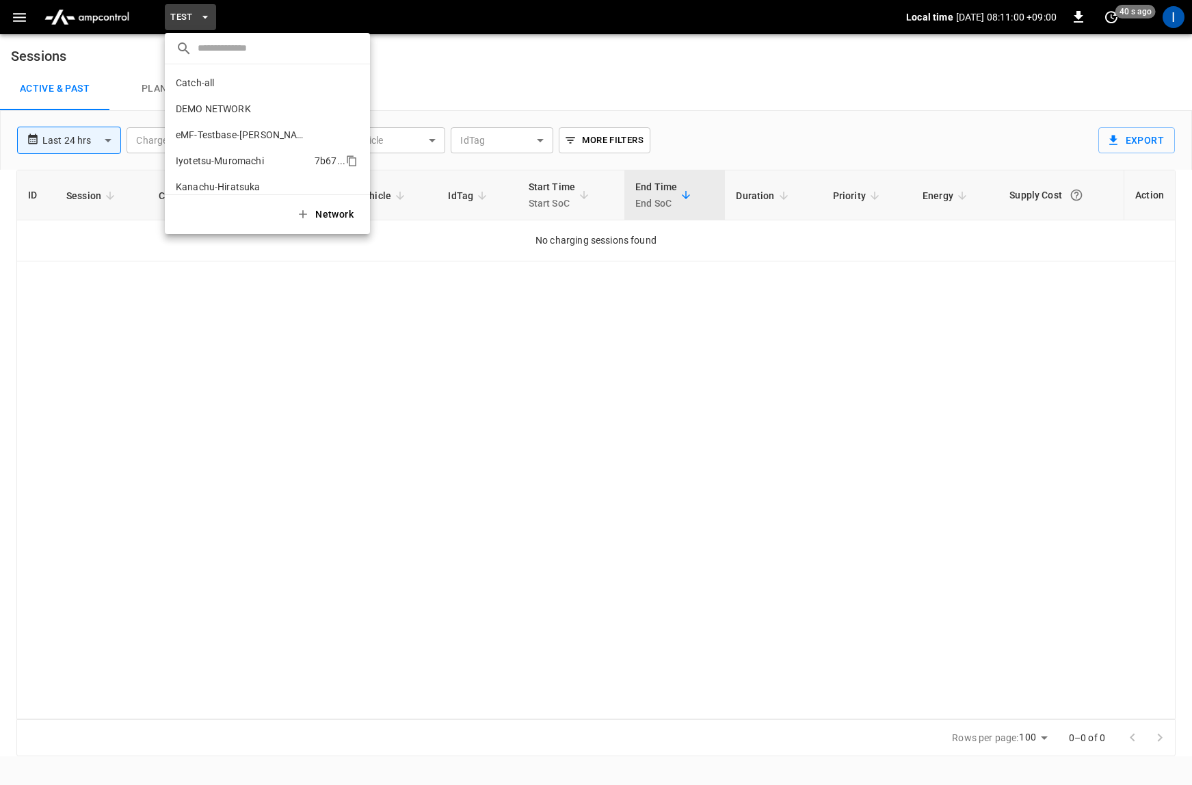
scroll to position [23, 0]
click at [16, 20] on div at bounding box center [596, 392] width 1192 height 785
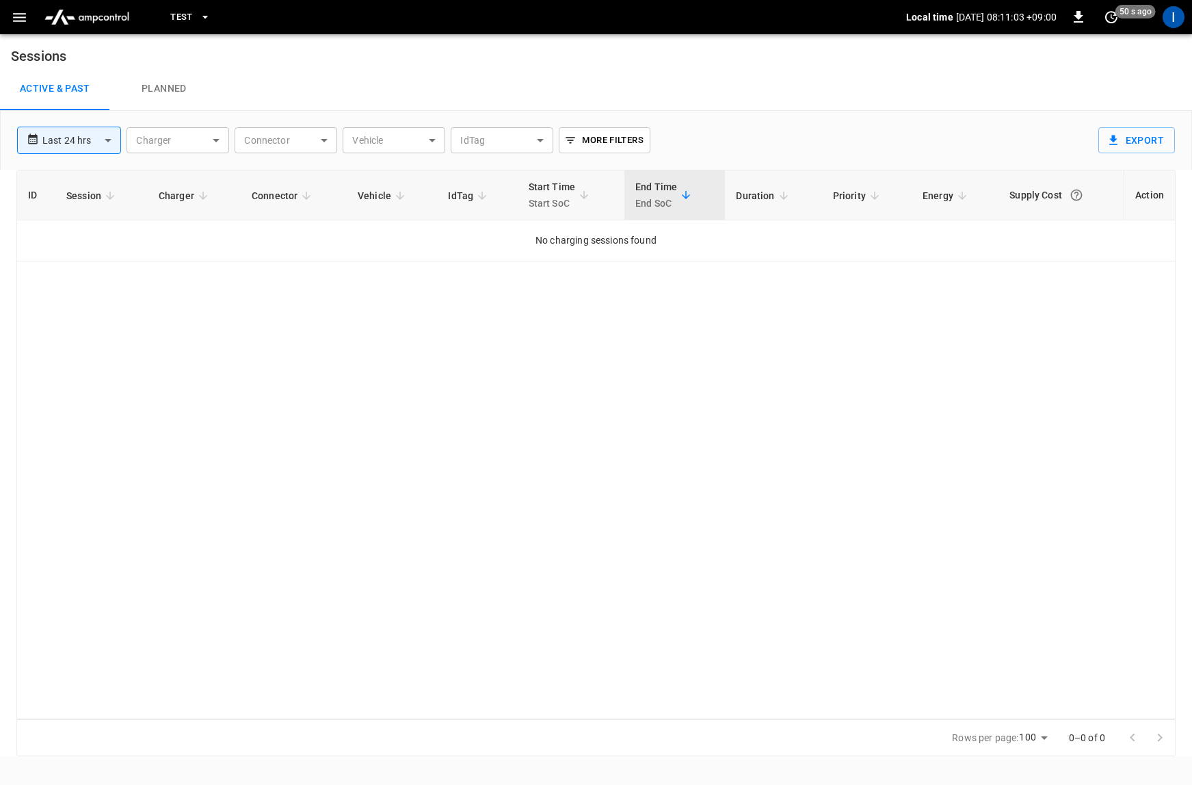
click at [16, 12] on icon "button" at bounding box center [19, 17] width 17 height 17
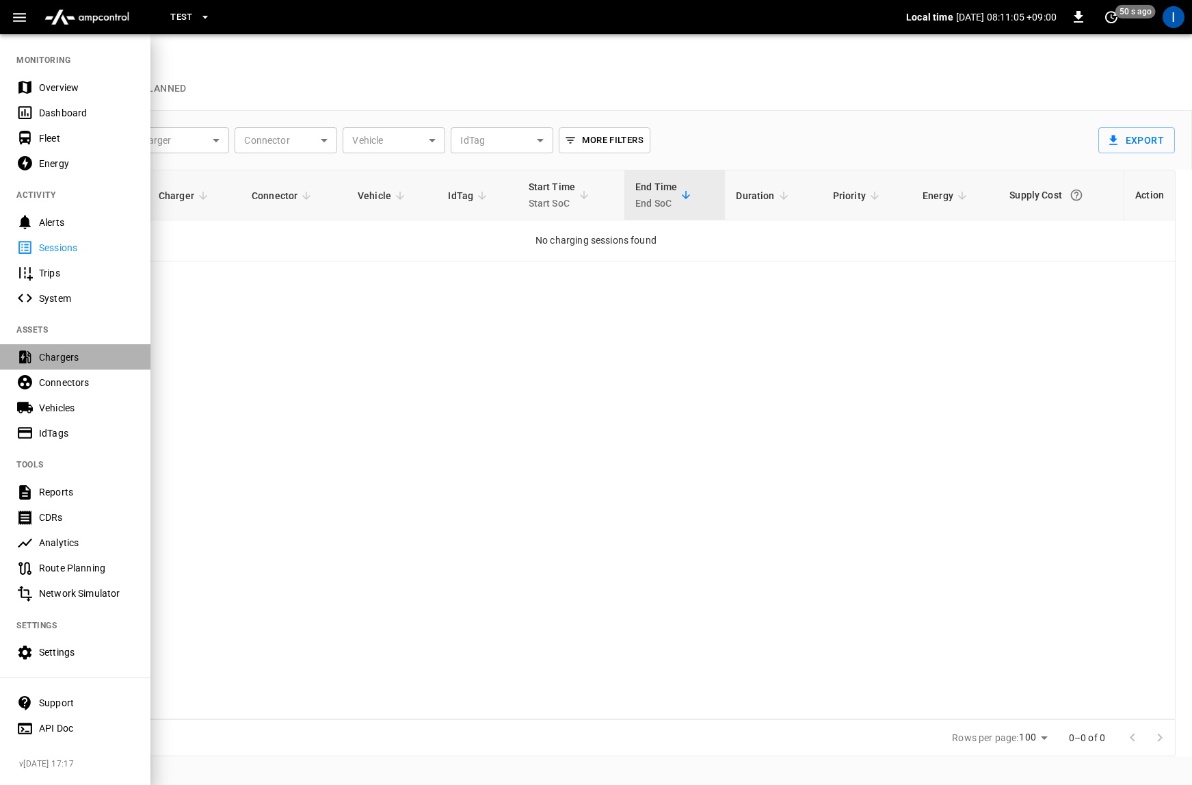
click at [73, 351] on div "Chargers" at bounding box center [86, 357] width 95 height 14
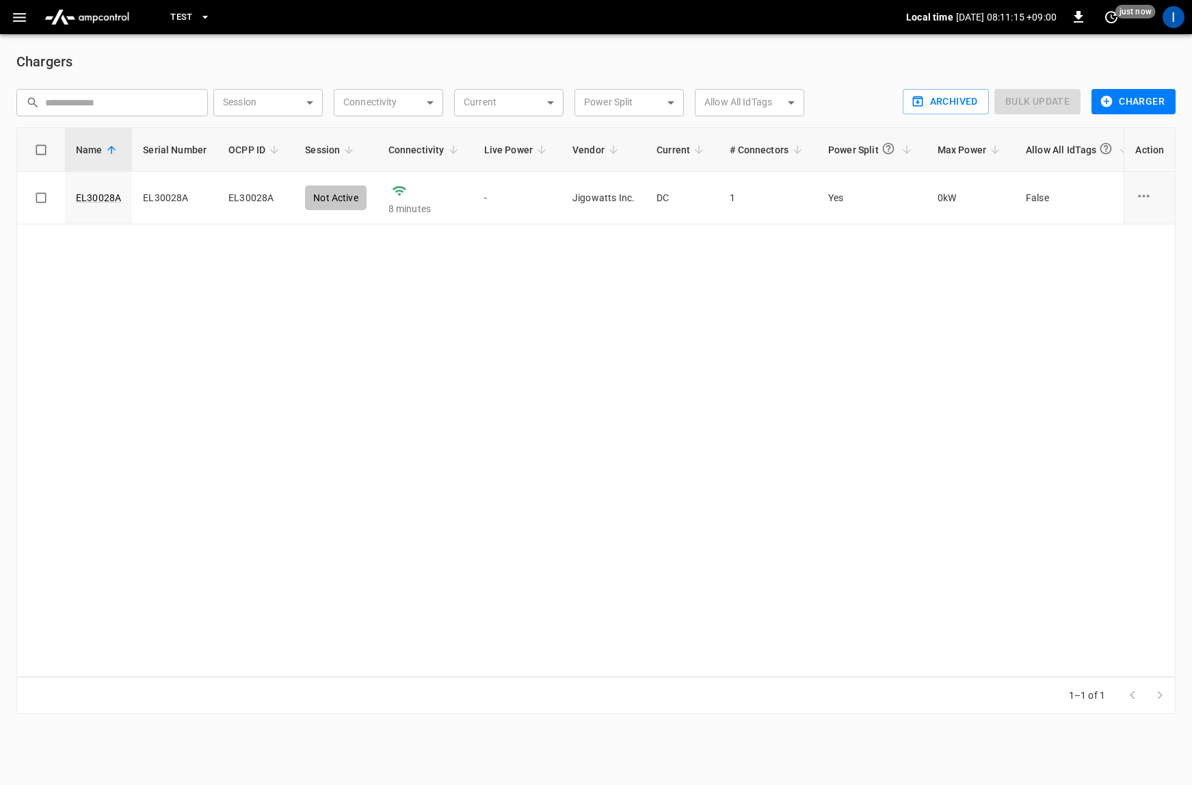
click at [25, 22] on icon "button" at bounding box center [19, 17] width 17 height 17
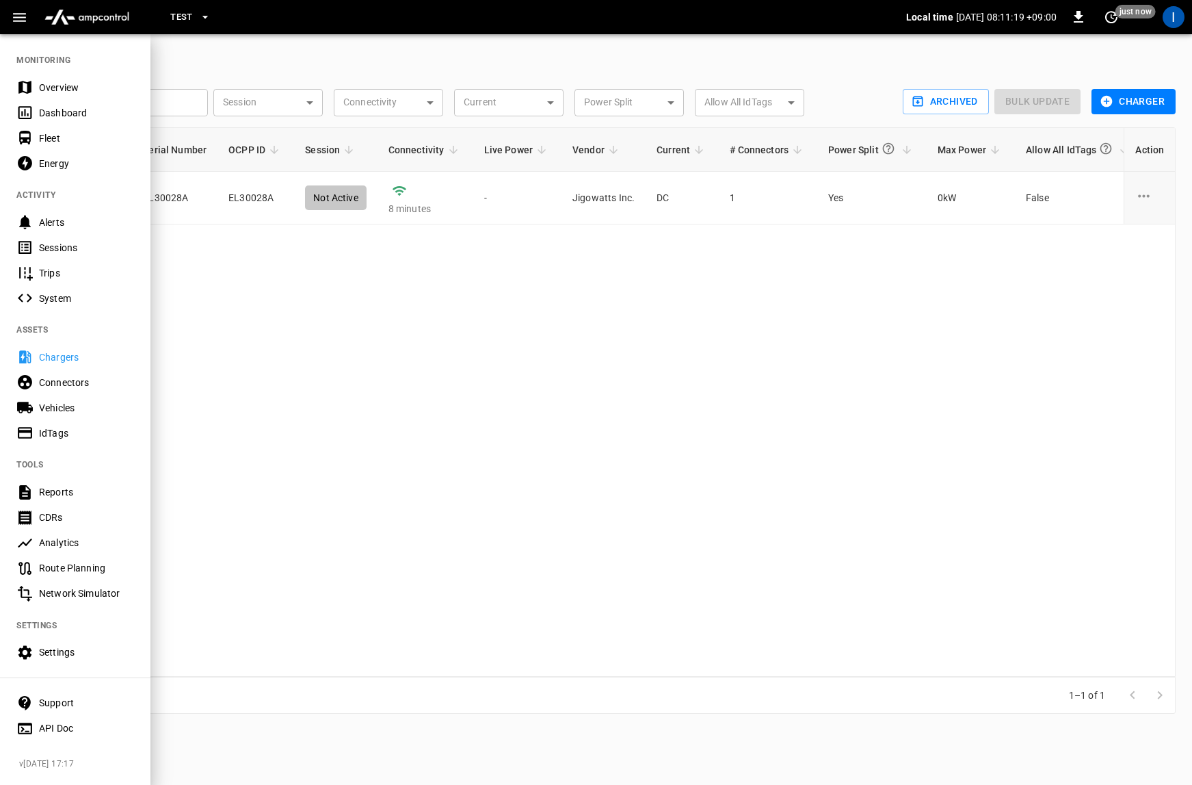
click at [91, 646] on div "Settings" at bounding box center [86, 652] width 95 height 14
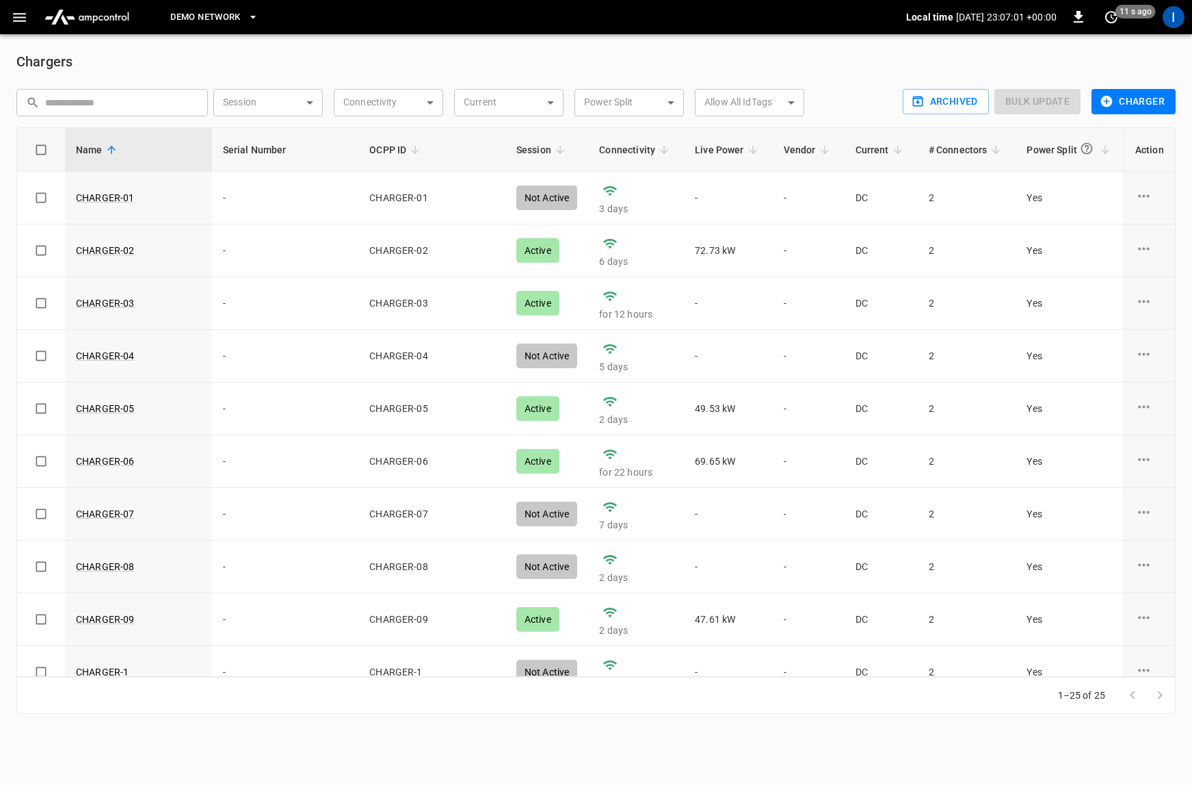
click at [20, 25] on icon "button" at bounding box center [19, 17] width 17 height 17
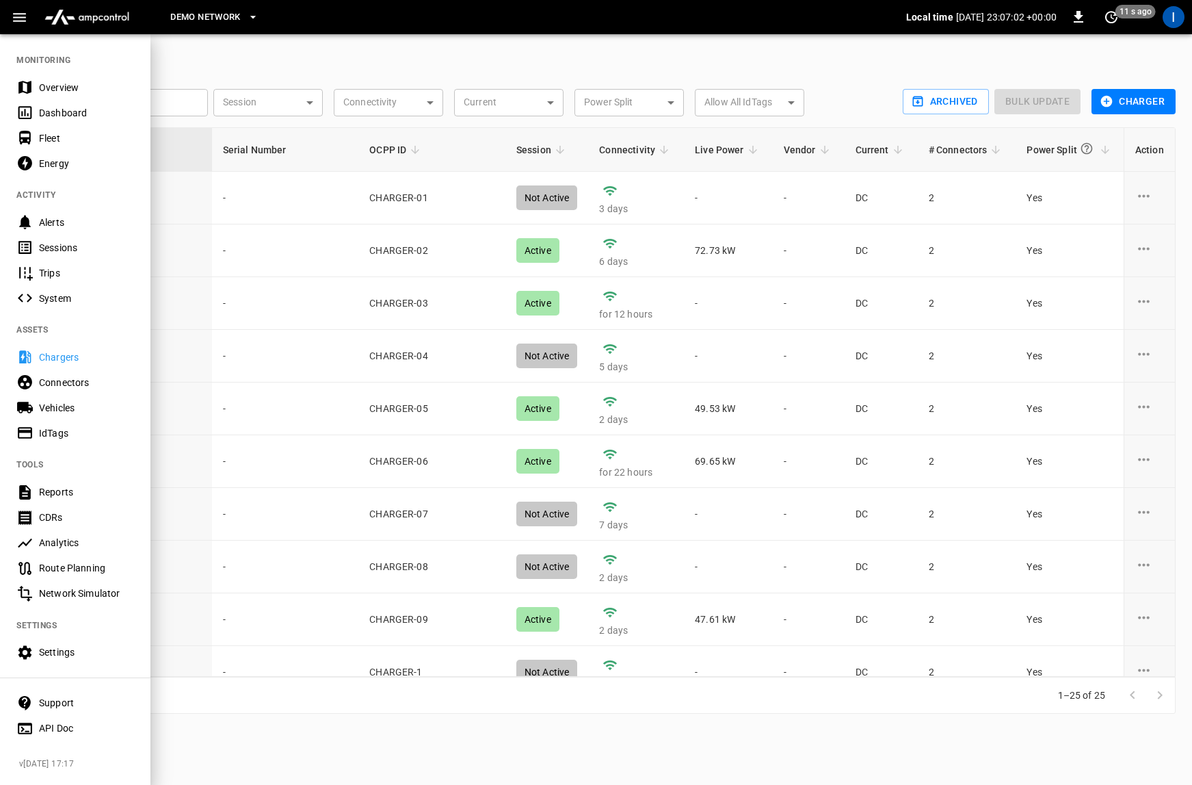
click at [80, 382] on div "Connectors" at bounding box center [86, 383] width 95 height 14
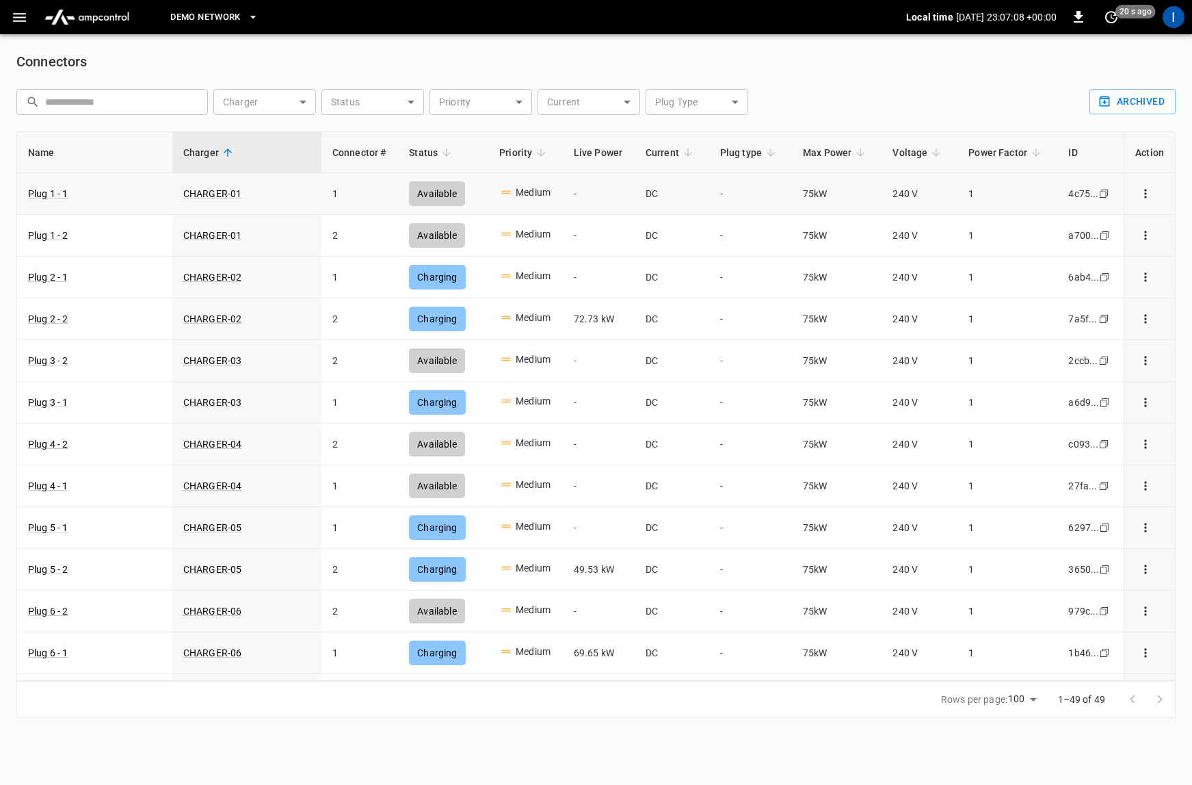
click at [1109, 196] on icon "Copy" at bounding box center [1104, 193] width 11 height 11
click at [1029, 114] on div "​ ​ Charger ​ Charger Status ​ Status Priority ​ Priority Current ​ Current Plu…" at bounding box center [544, 96] width 1079 height 37
click at [1146, 193] on icon "connector options" at bounding box center [1145, 193] width 2 height 9
click at [1146, 193] on li "Edit connector" at bounding box center [1118, 200] width 123 height 23
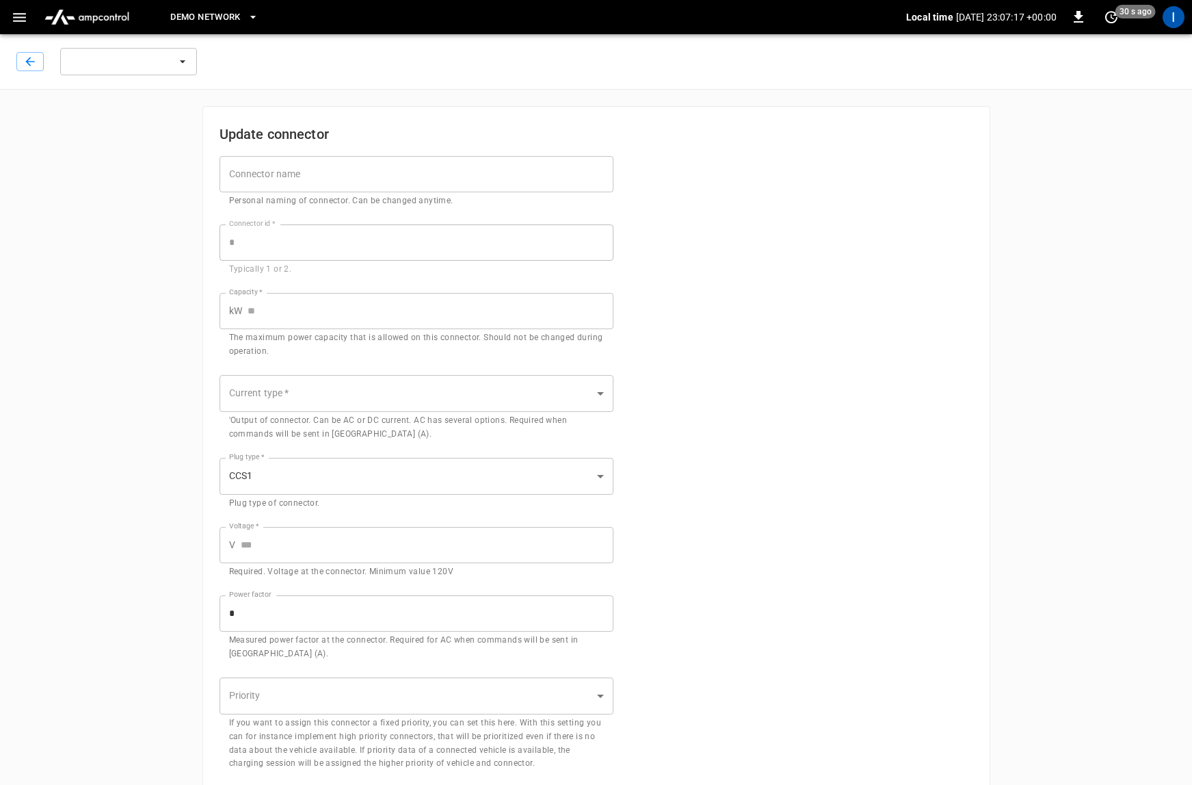
type input "**********"
type input "**"
type input "***"
type input "*"
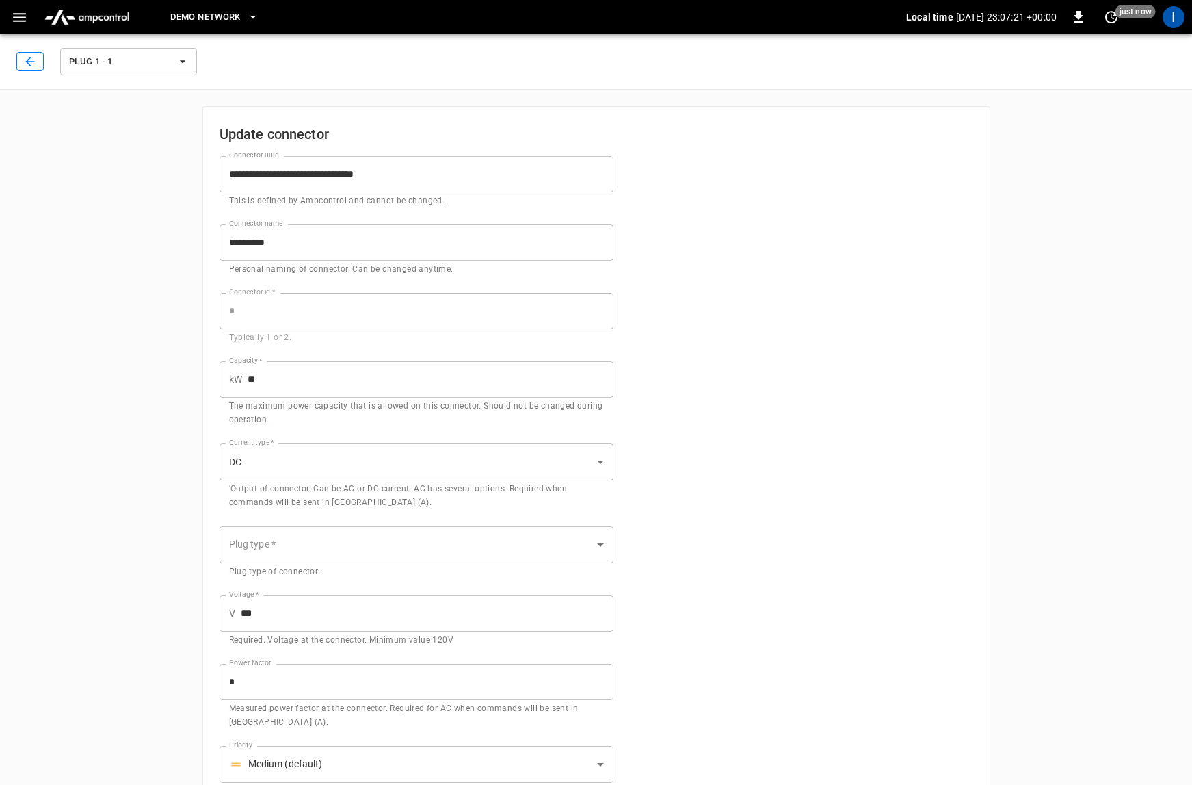
click at [27, 53] on button "button" at bounding box center [29, 61] width 27 height 19
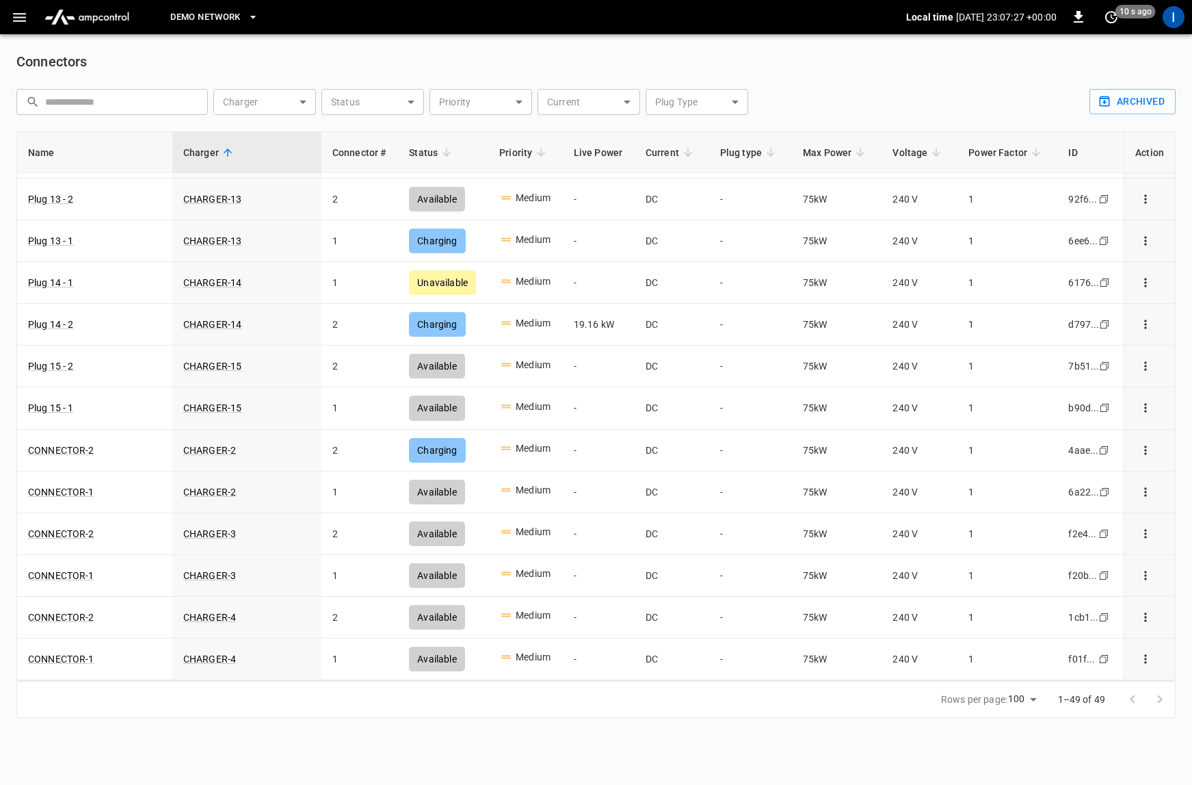
scroll to position [716, 0]
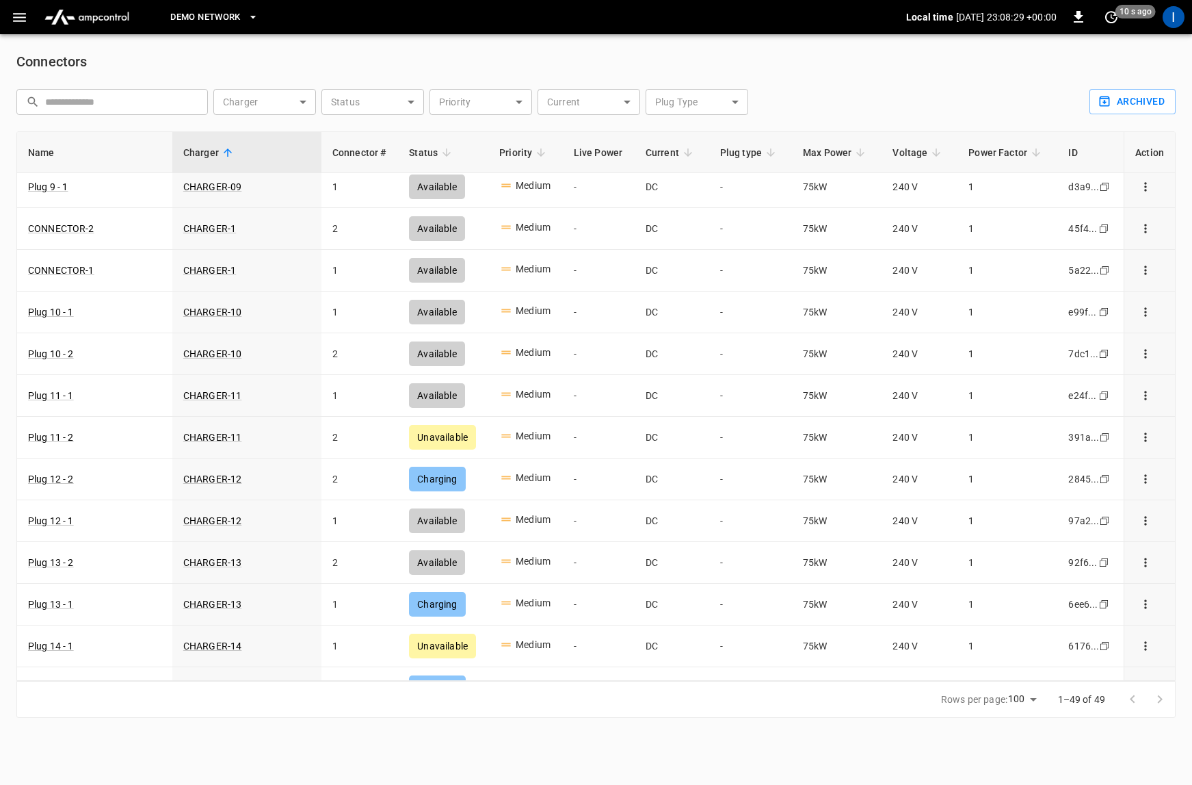
click at [352, 68] on h6 "Connectors" at bounding box center [595, 62] width 1159 height 22
click at [236, 17] on span "DEMO NETWORK" at bounding box center [205, 18] width 70 height 16
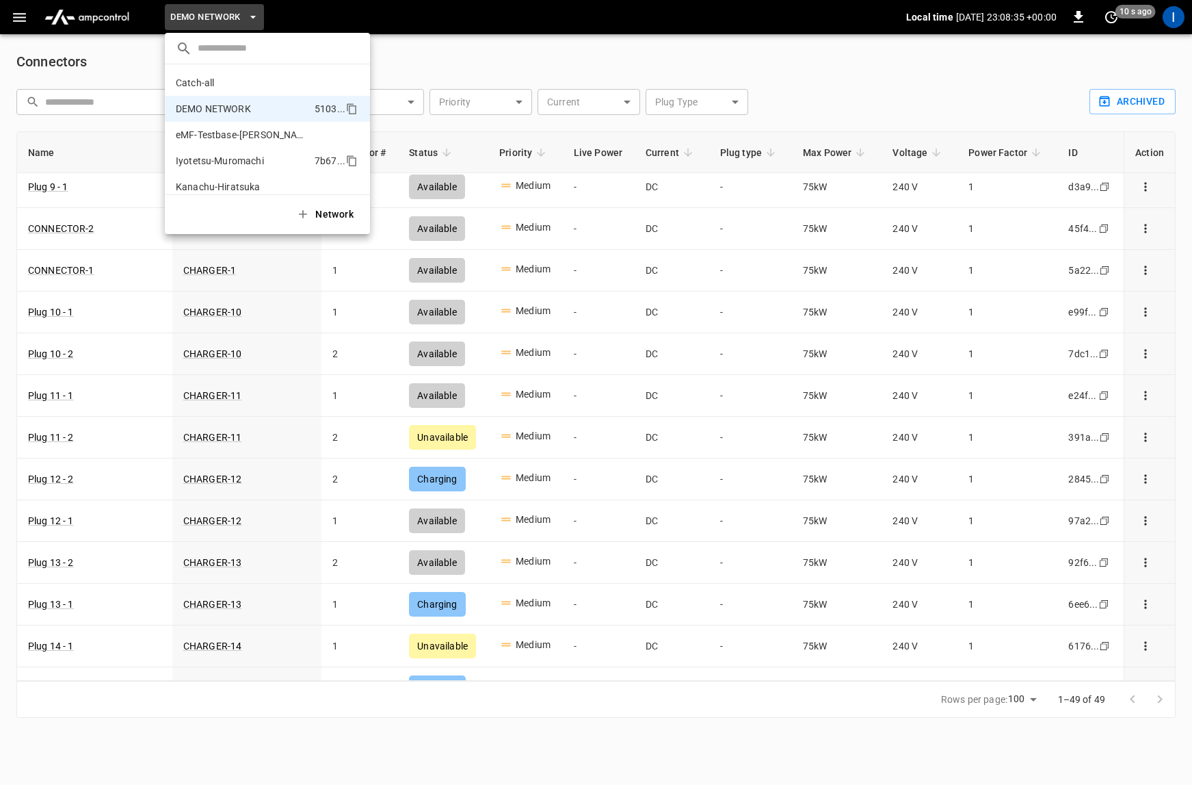
scroll to position [37, 0]
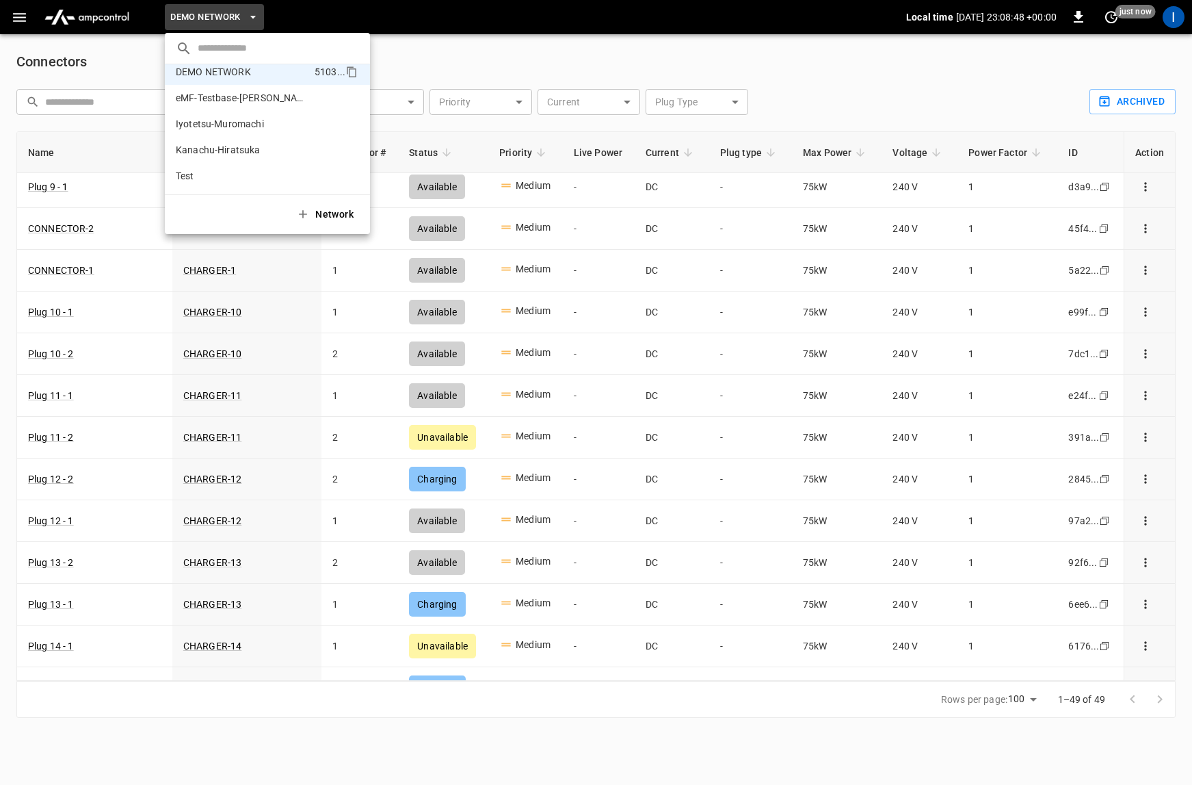
click at [431, 65] on div at bounding box center [596, 392] width 1192 height 785
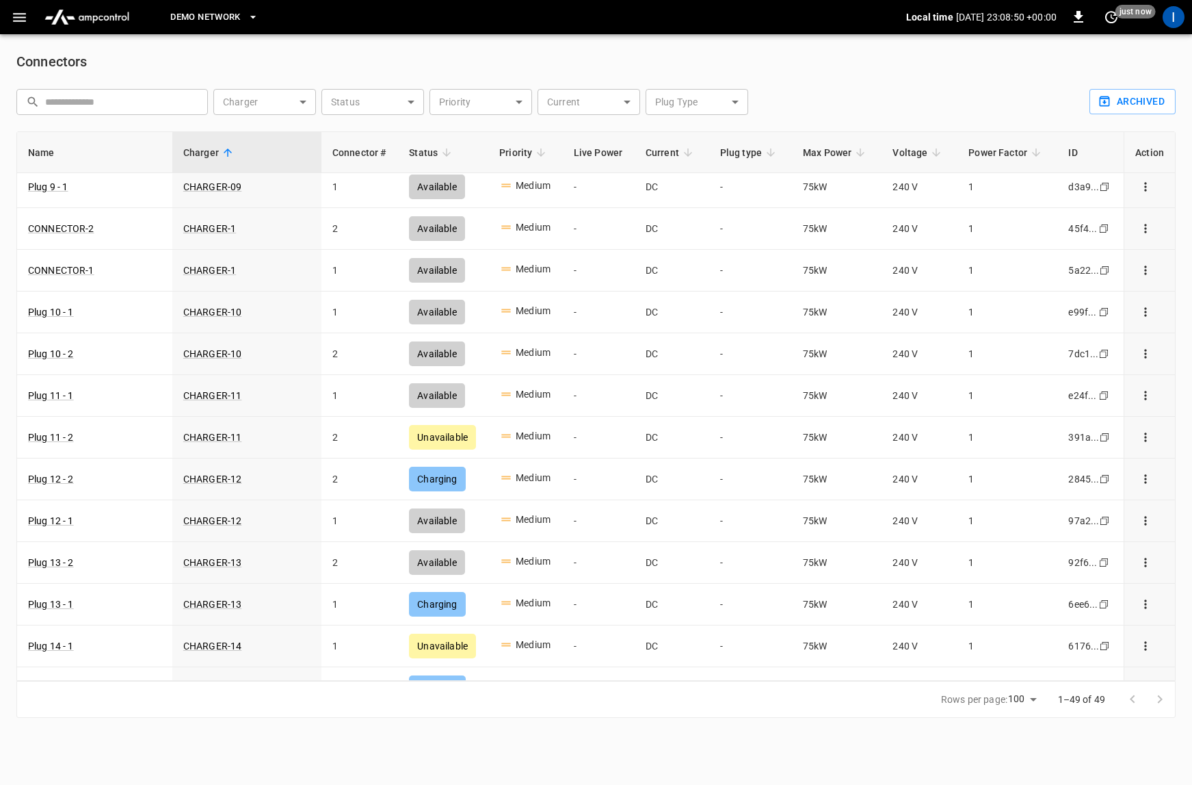
click at [20, 14] on icon "button" at bounding box center [19, 17] width 17 height 17
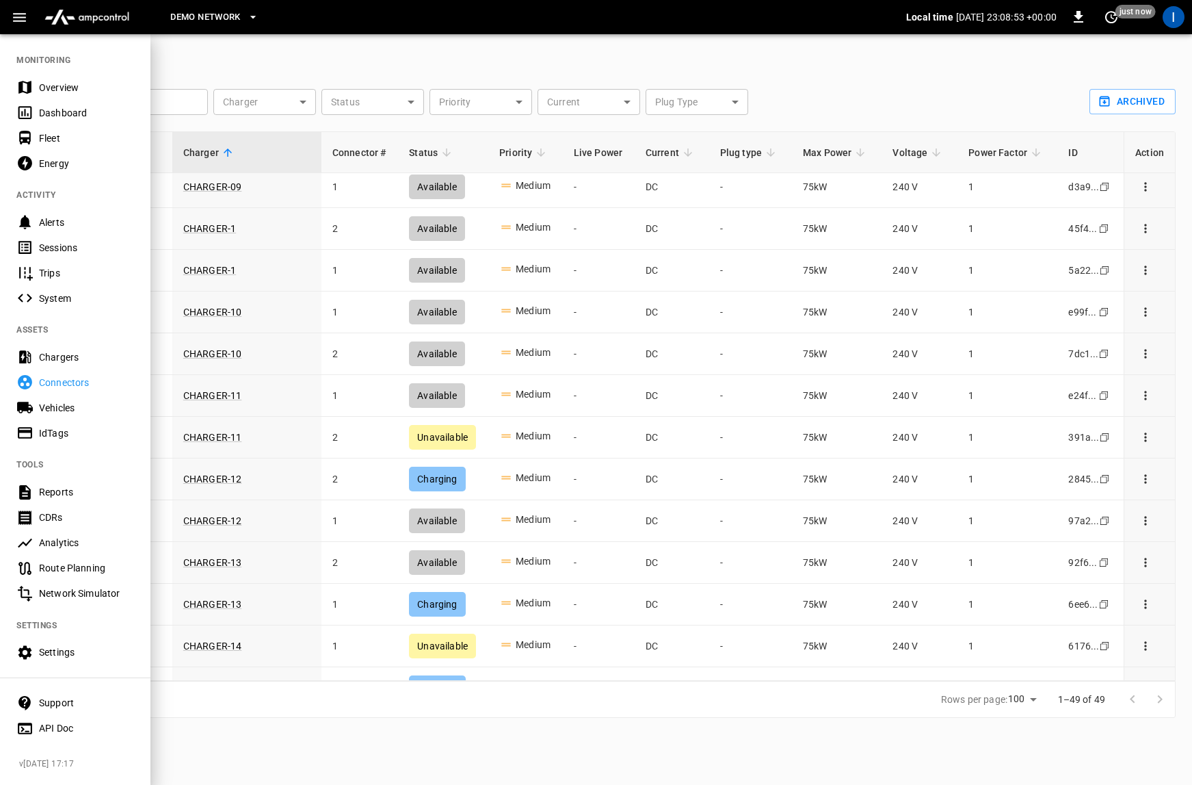
click at [92, 661] on div "Settings" at bounding box center [75, 652] width 150 height 25
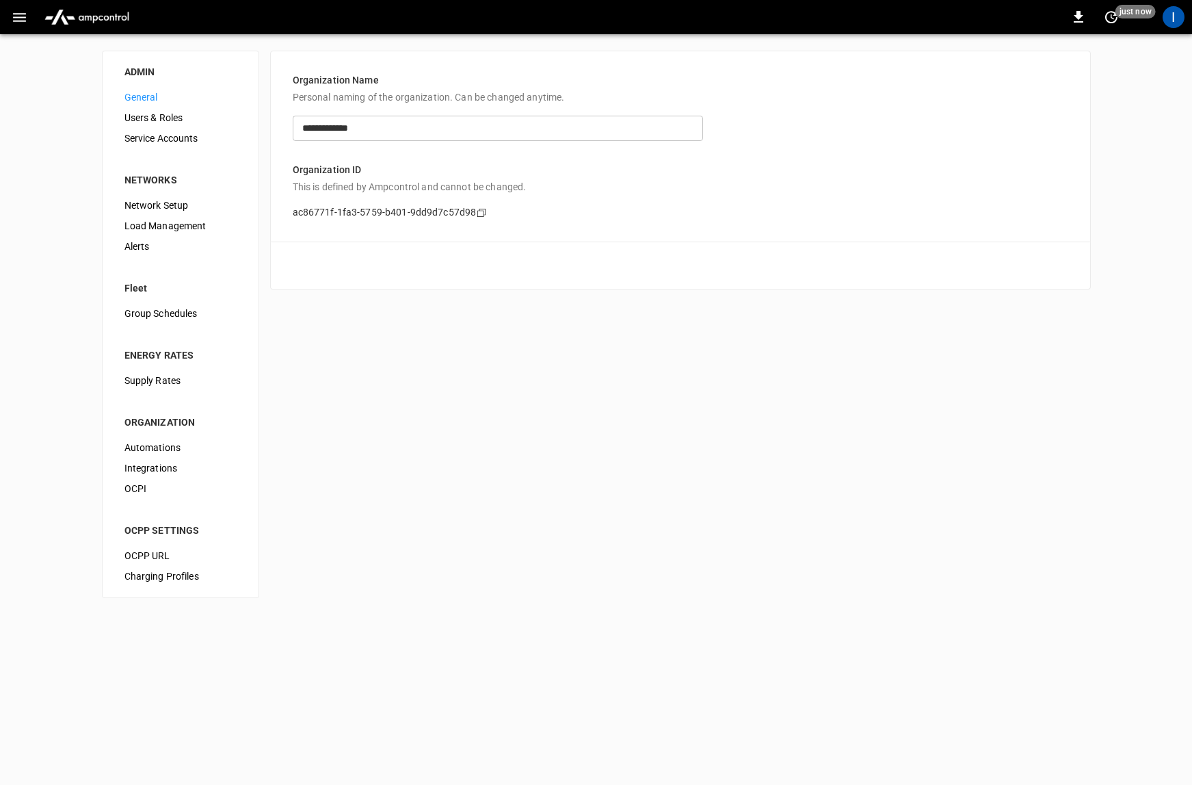
click at [175, 112] on span "Users & Roles" at bounding box center [180, 118] width 112 height 14
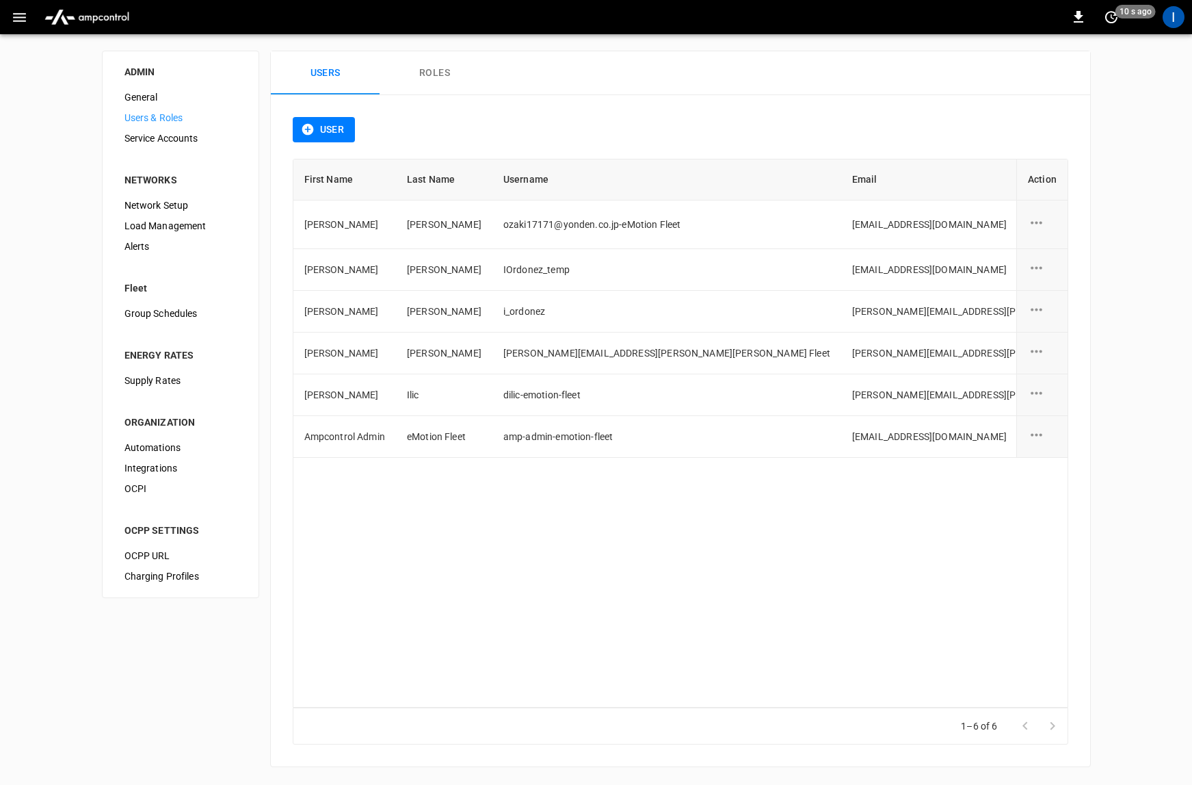
click at [148, 91] on span "General" at bounding box center [180, 97] width 112 height 14
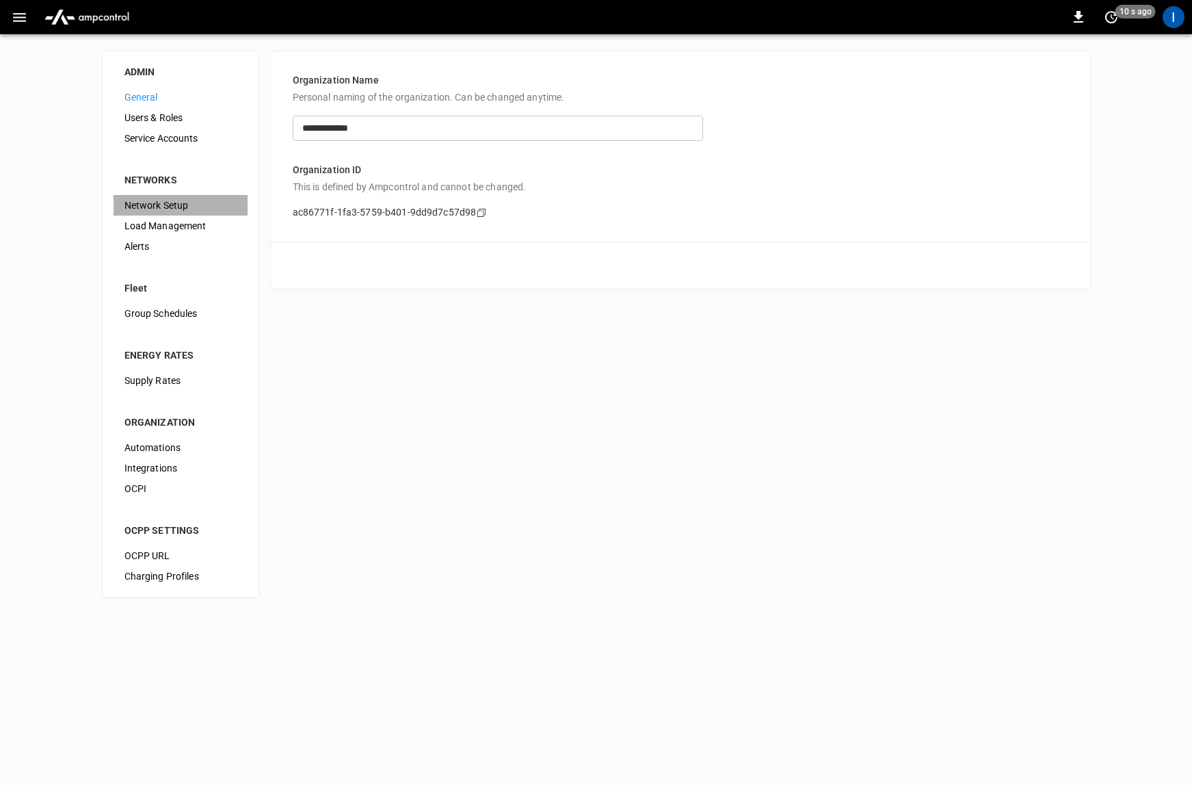
click at [163, 200] on span "Network Setup" at bounding box center [180, 205] width 112 height 14
